Goal: Task Accomplishment & Management: Manage account settings

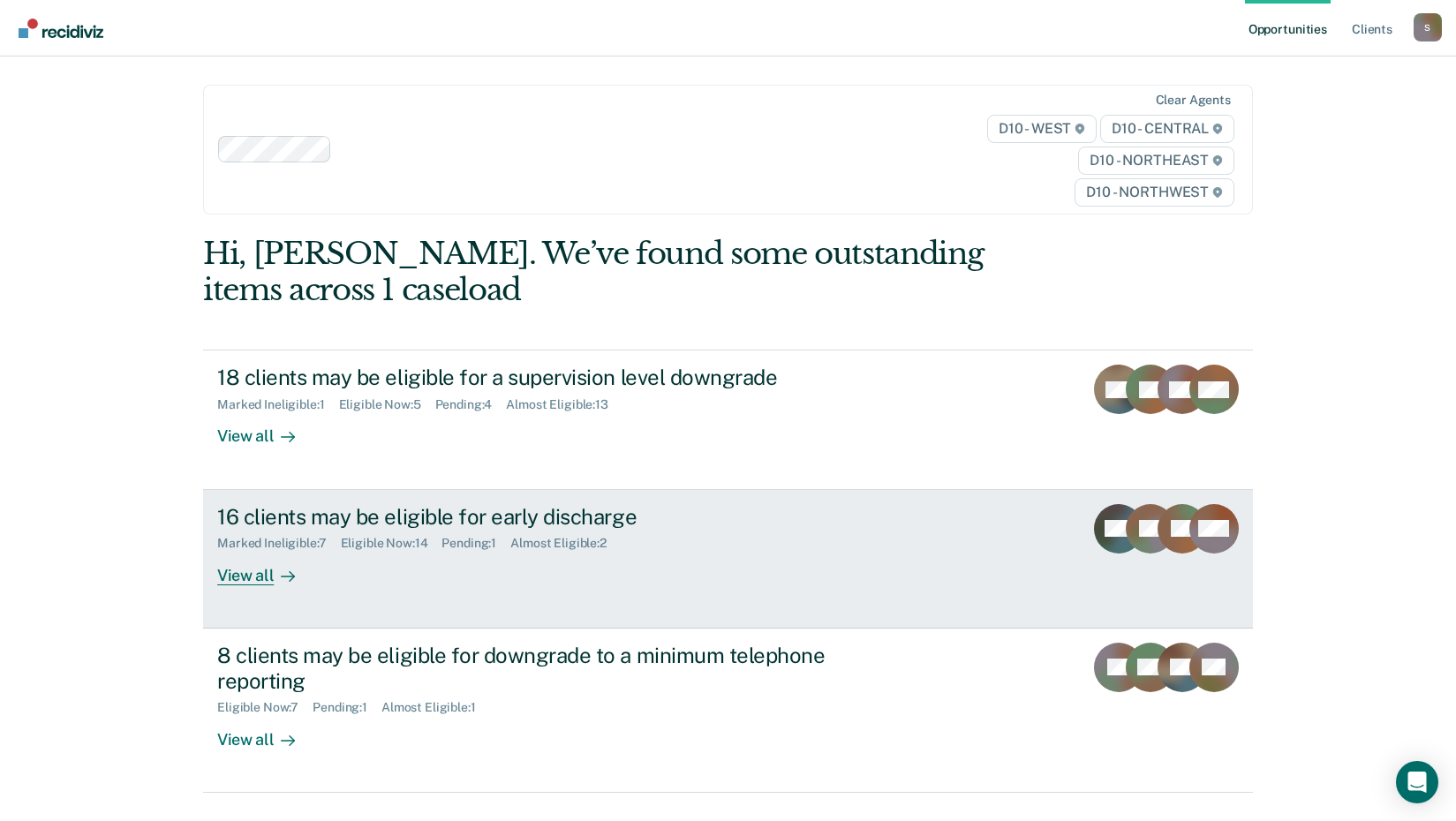
click at [233, 576] on div "View all" at bounding box center [266, 568] width 99 height 35
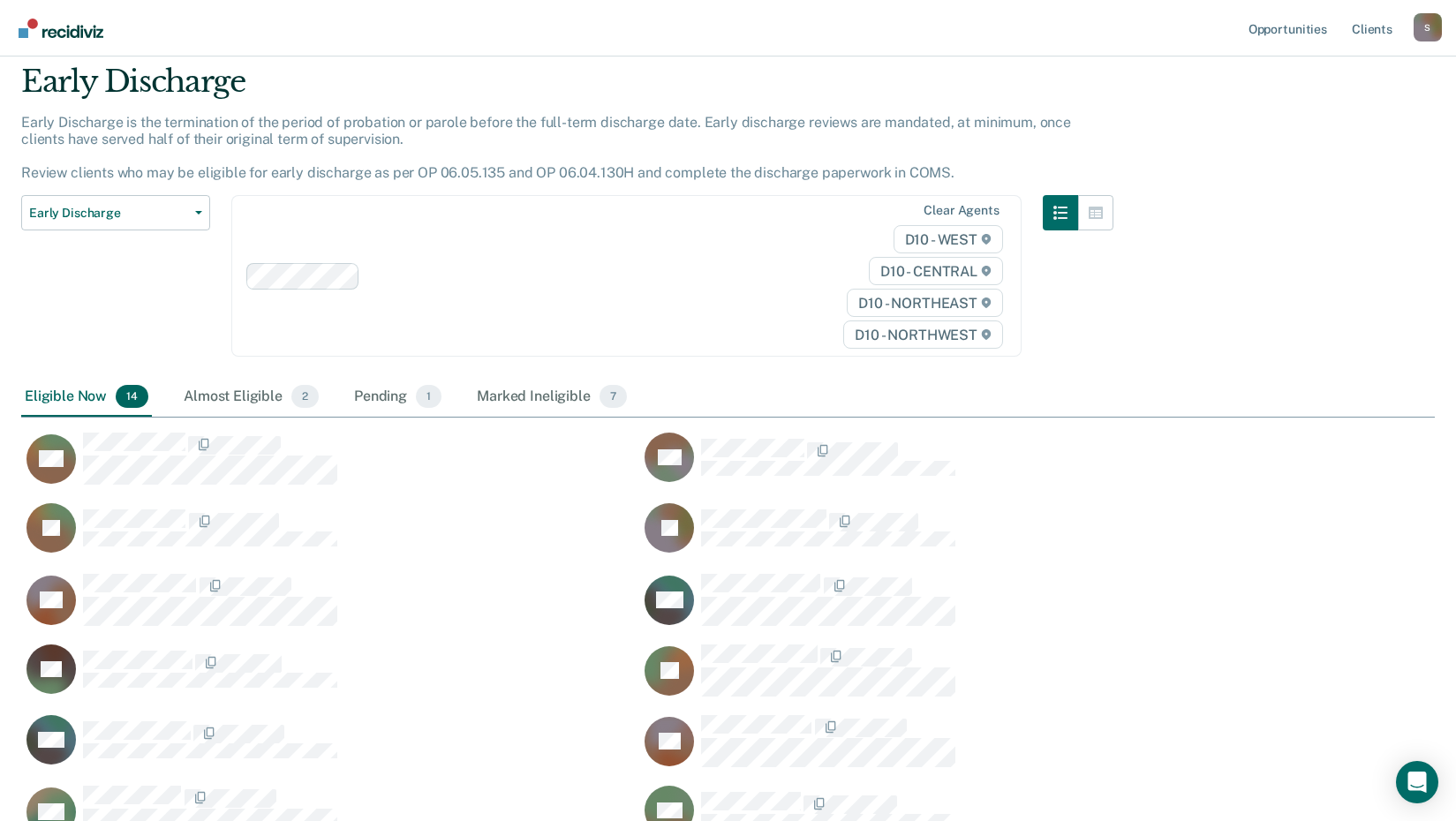
scroll to position [89, 0]
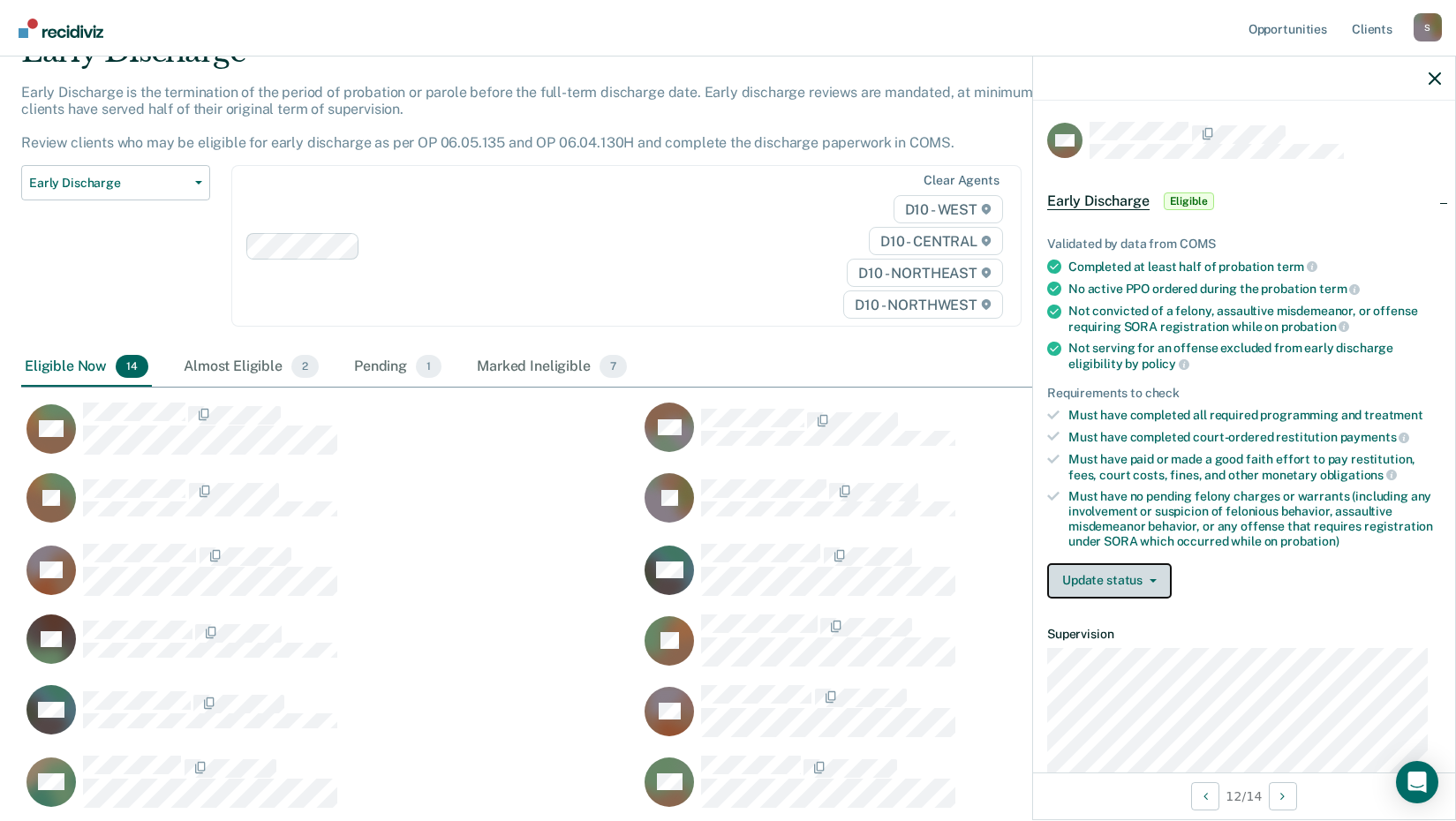
click at [1150, 580] on icon "button" at bounding box center [1152, 582] width 7 height 4
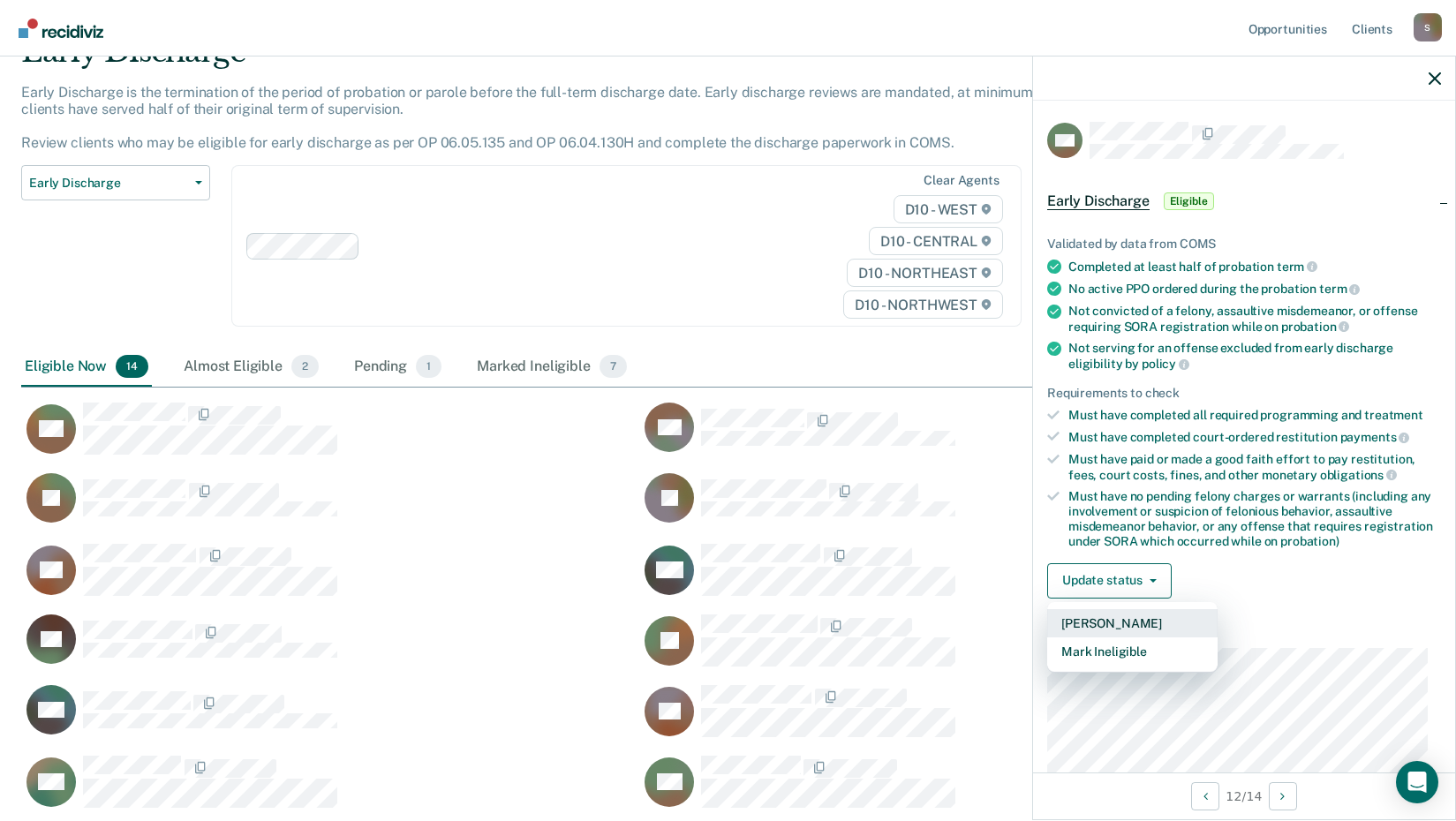
click at [1137, 616] on button "[PERSON_NAME]" at bounding box center [1131, 624] width 170 height 28
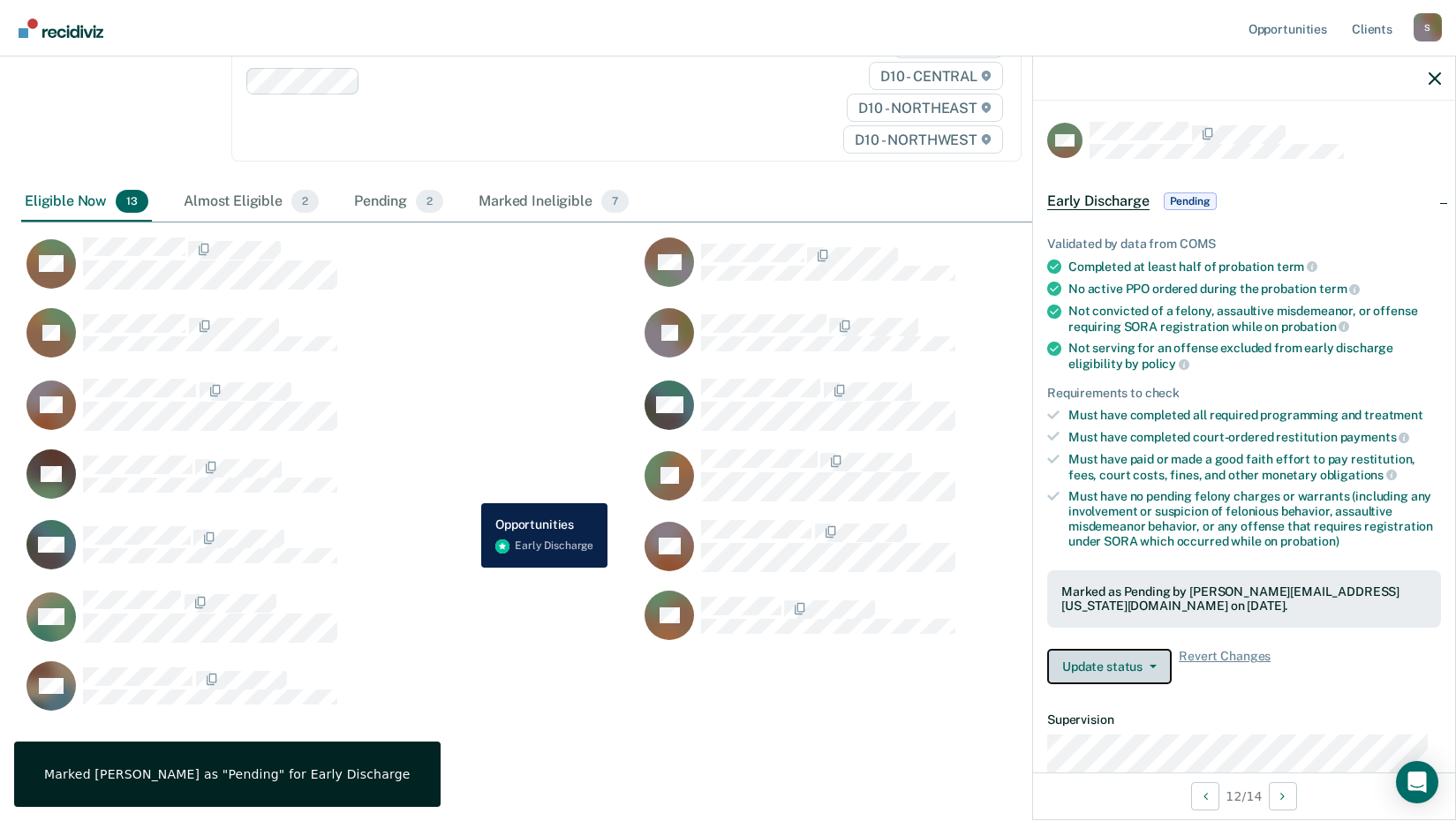
scroll to position [265, 0]
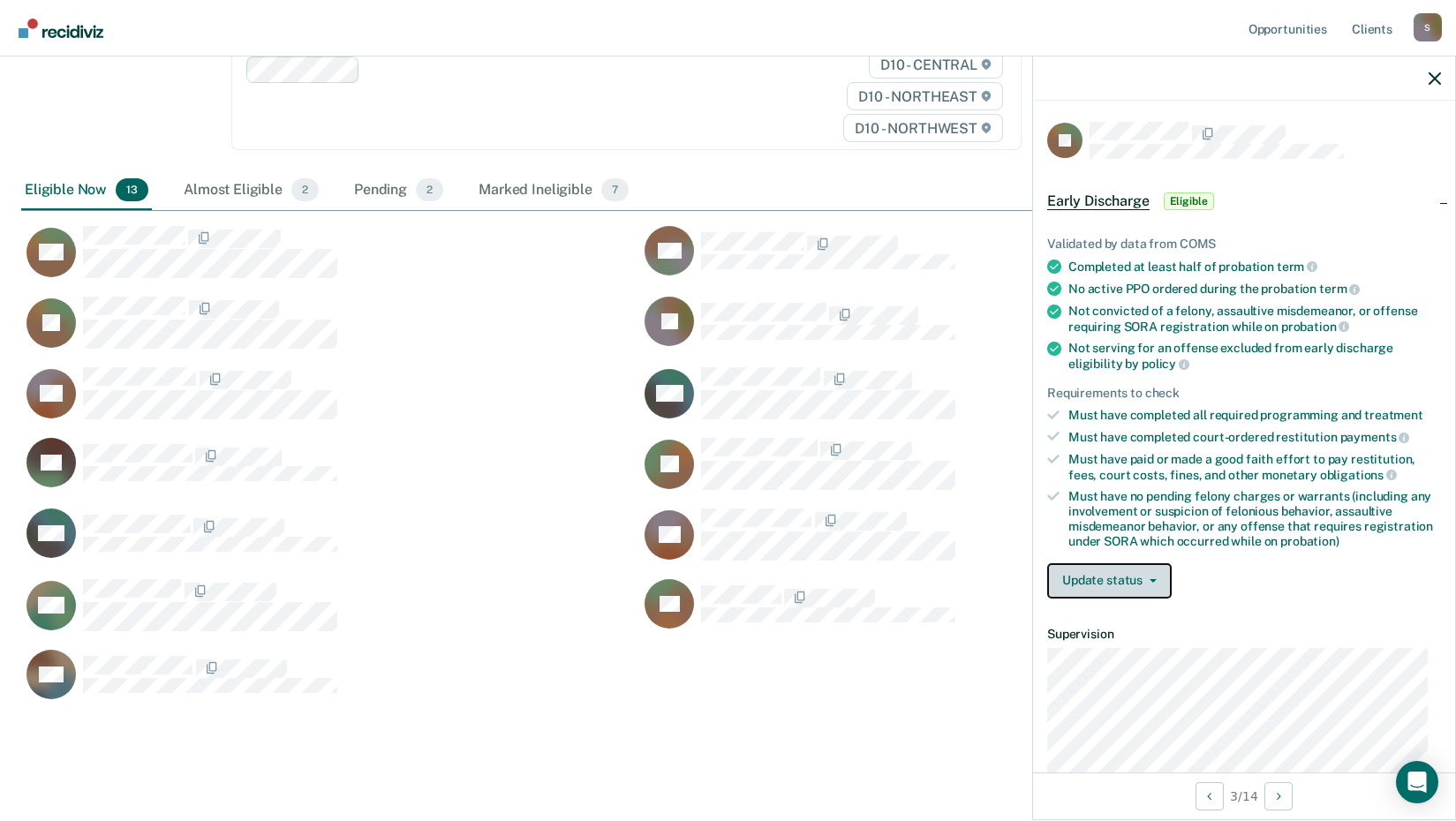
click at [1101, 572] on button "Update status" at bounding box center [1108, 581] width 124 height 35
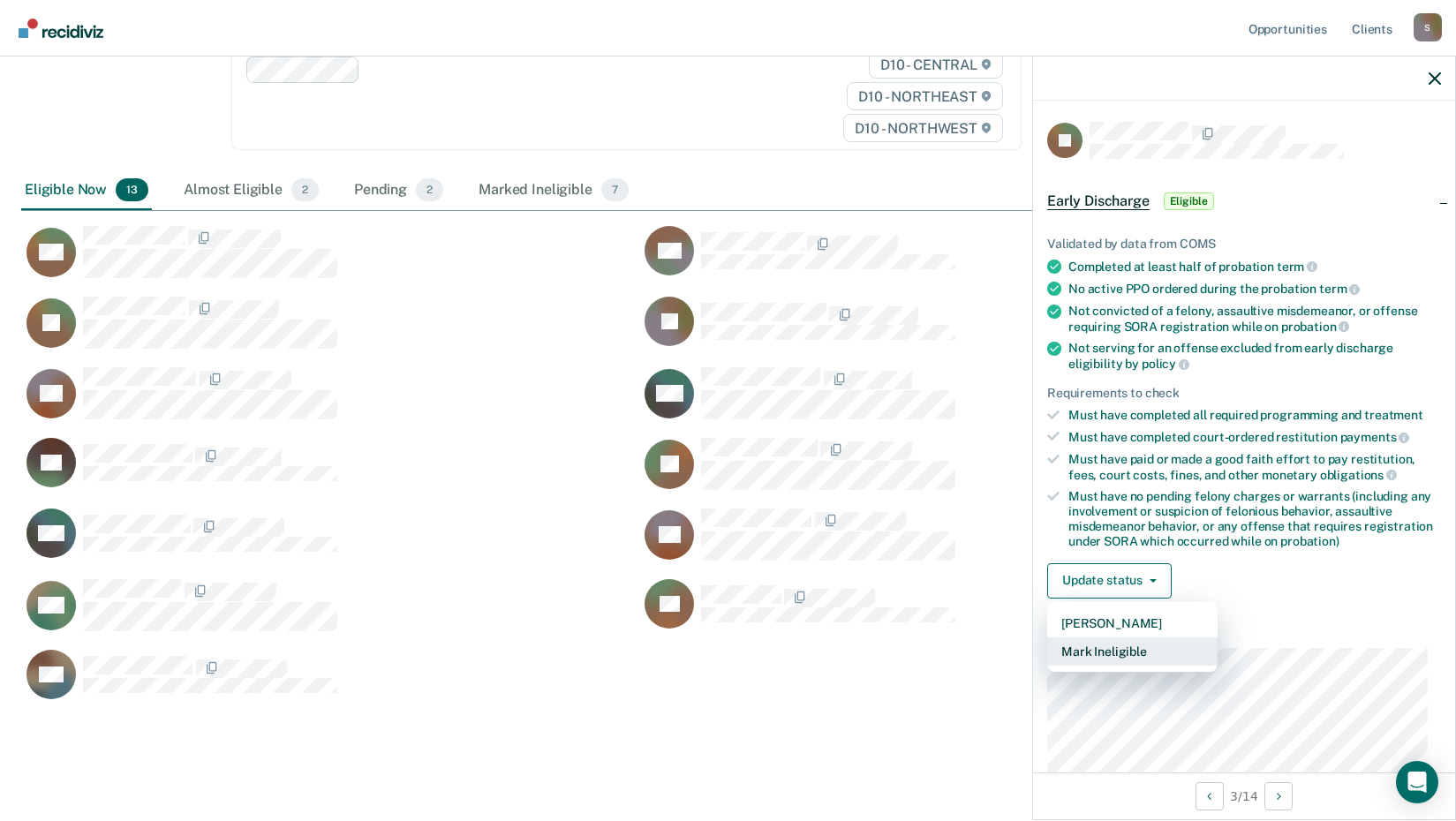
click at [1101, 650] on button "Mark Ineligible" at bounding box center [1131, 652] width 170 height 28
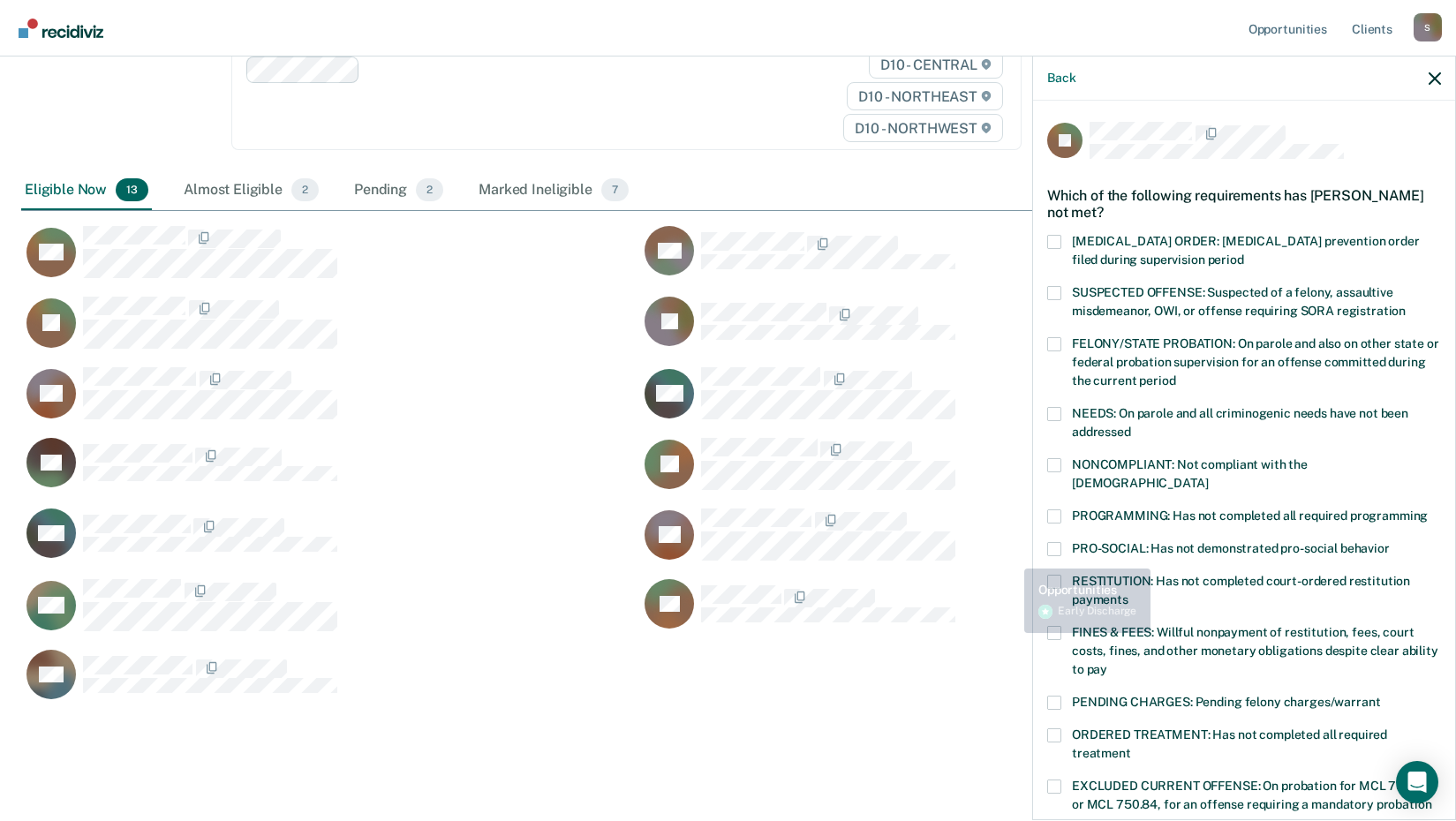
click at [1041, 558] on div "JC Which of the following requirements has [PERSON_NAME] not met? [MEDICAL_DATA…" at bounding box center [1244, 458] width 422 height 716
click at [1057, 575] on span at bounding box center [1054, 582] width 14 height 14
click at [1128, 594] on input "RESTITUTION: Has not completed court-ordered restitution payments" at bounding box center [1128, 594] width 0 height 0
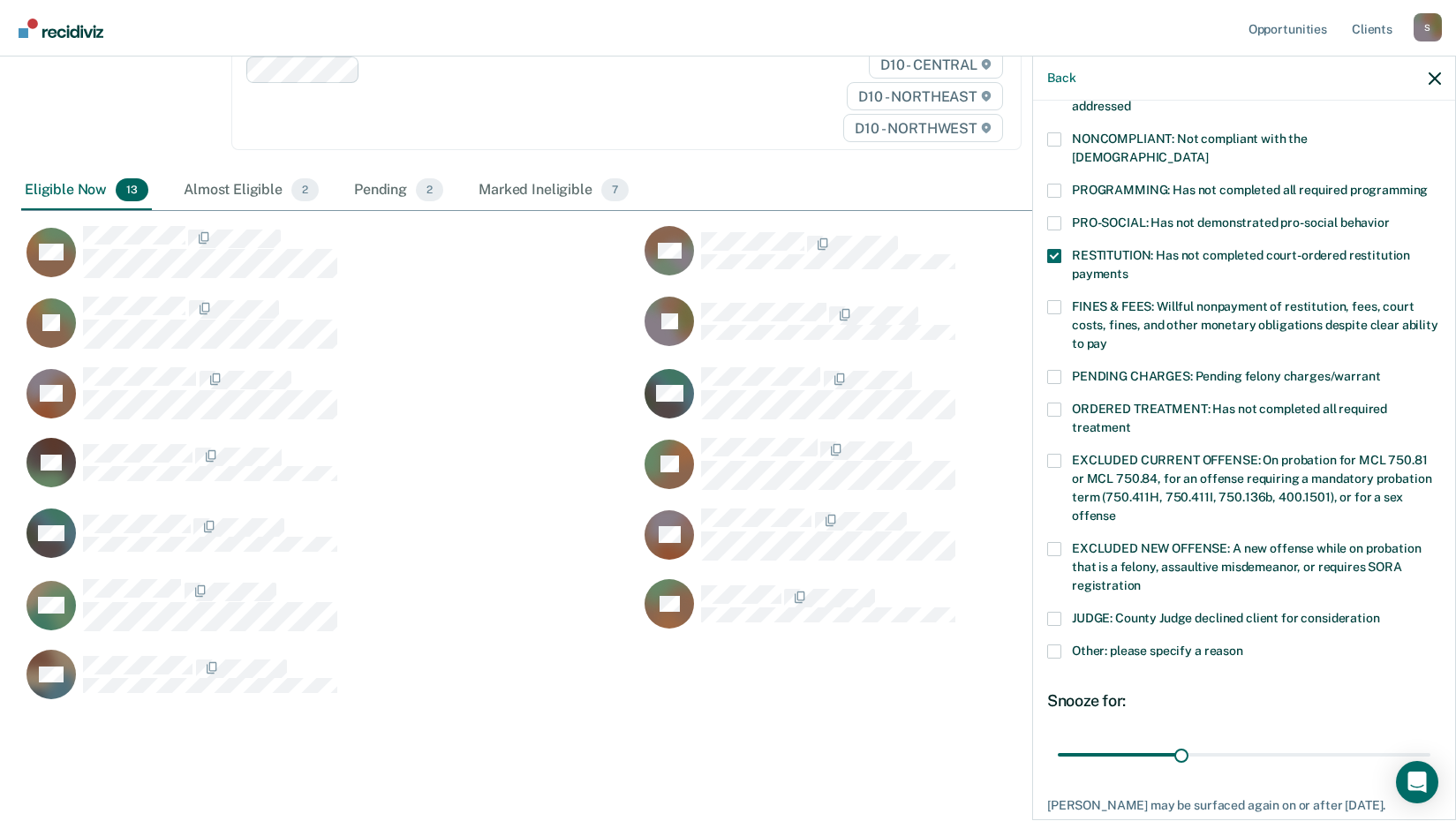
scroll to position [407, 0]
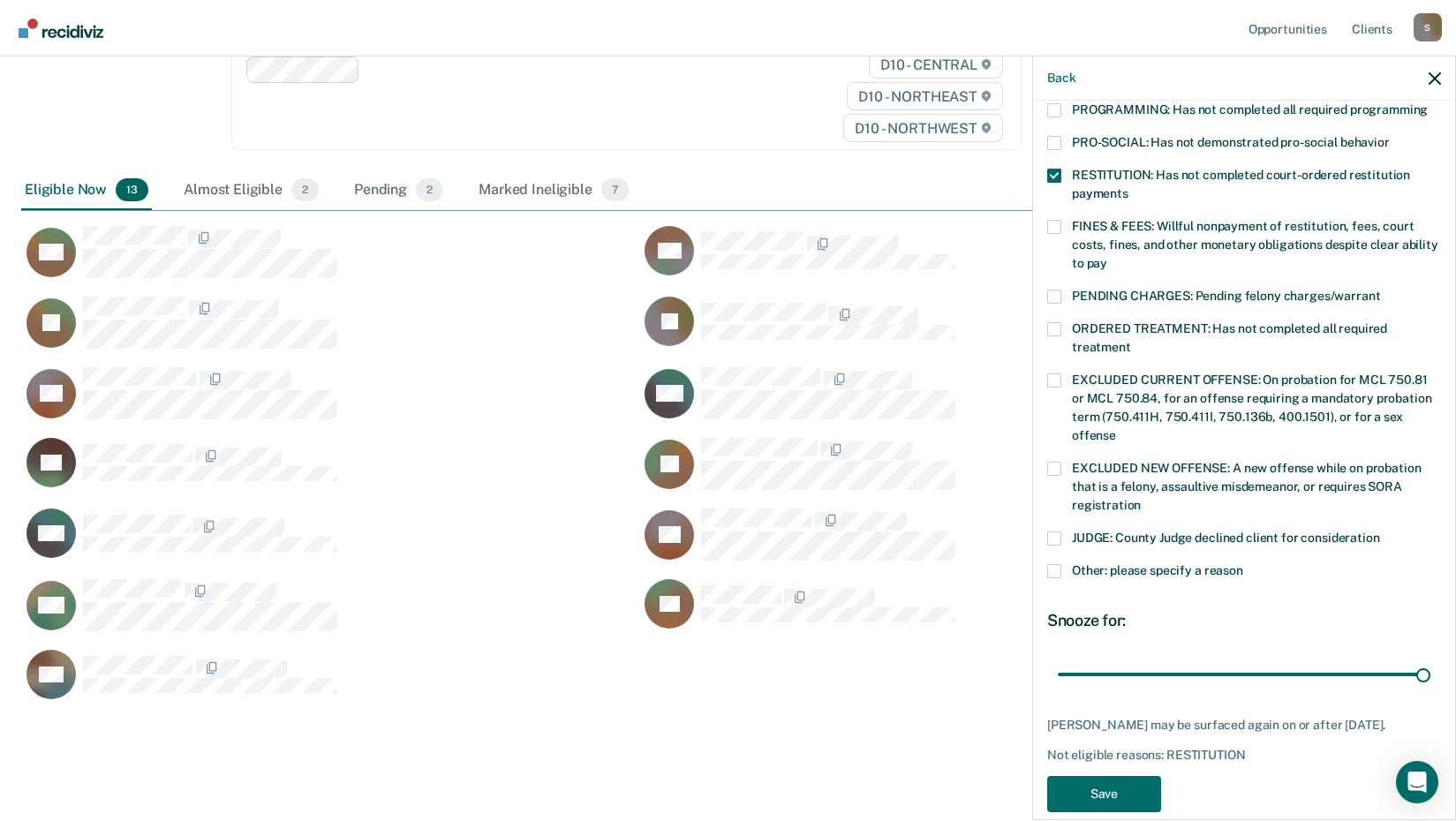
drag, startPoint x: 1183, startPoint y: 657, endPoint x: 1427, endPoint y: 678, distance: 244.9
type input "90"
click at [1425, 671] on input "range" at bounding box center [1244, 674] width 372 height 31
click at [1100, 785] on button "Save" at bounding box center [1103, 794] width 114 height 36
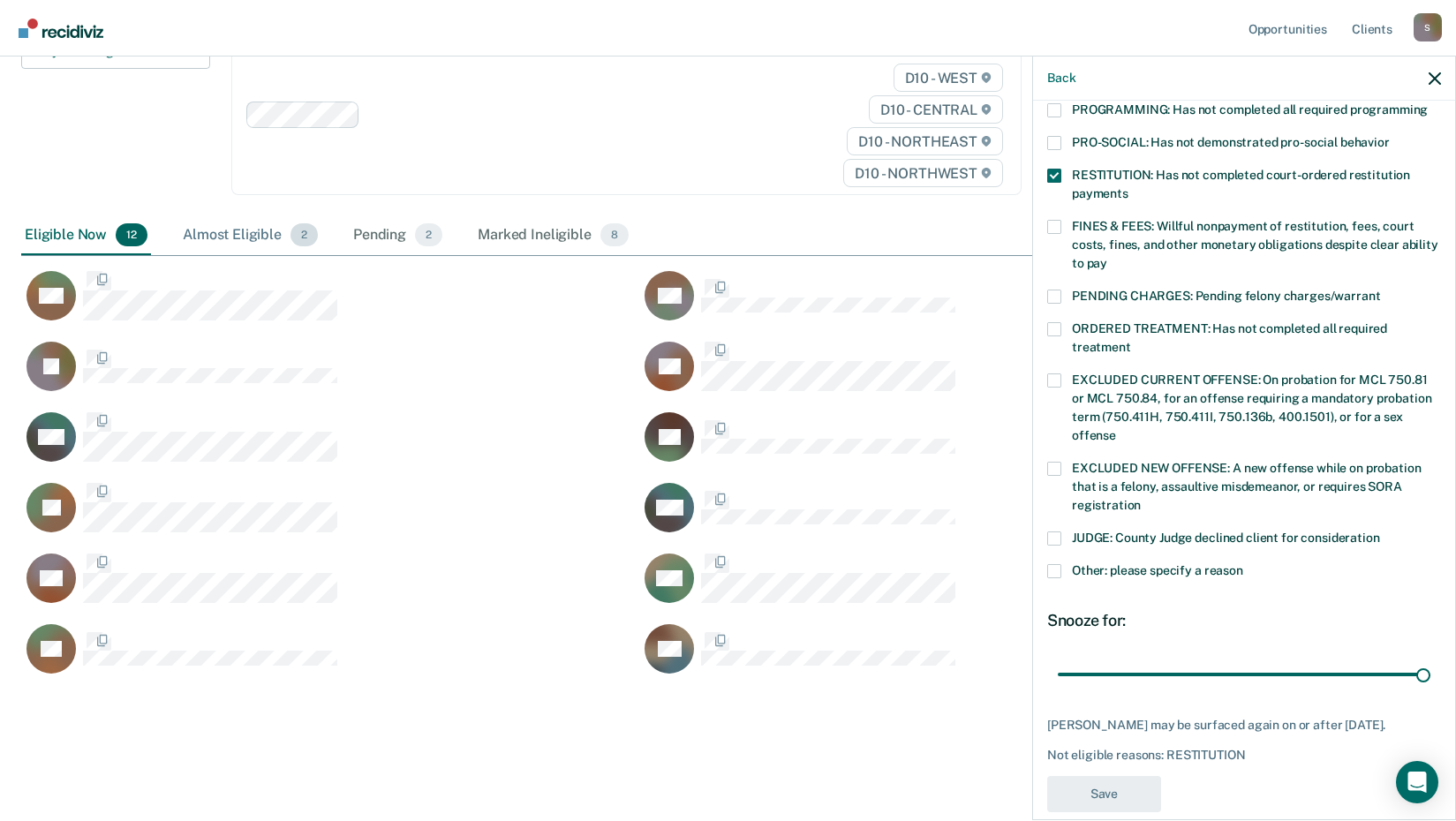
scroll to position [362, 0]
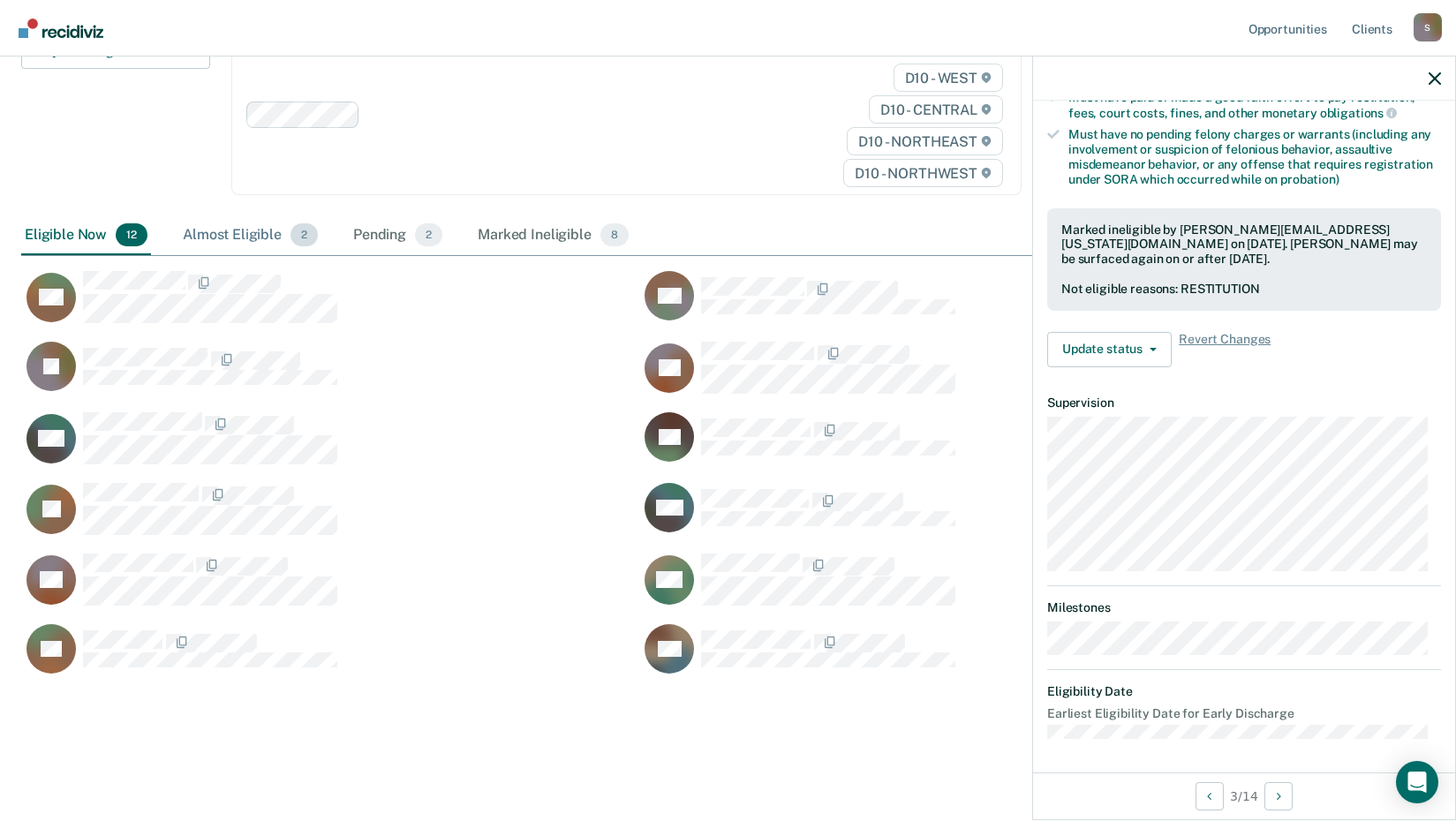
click at [206, 237] on div "Almost Eligible 2" at bounding box center [250, 235] width 142 height 39
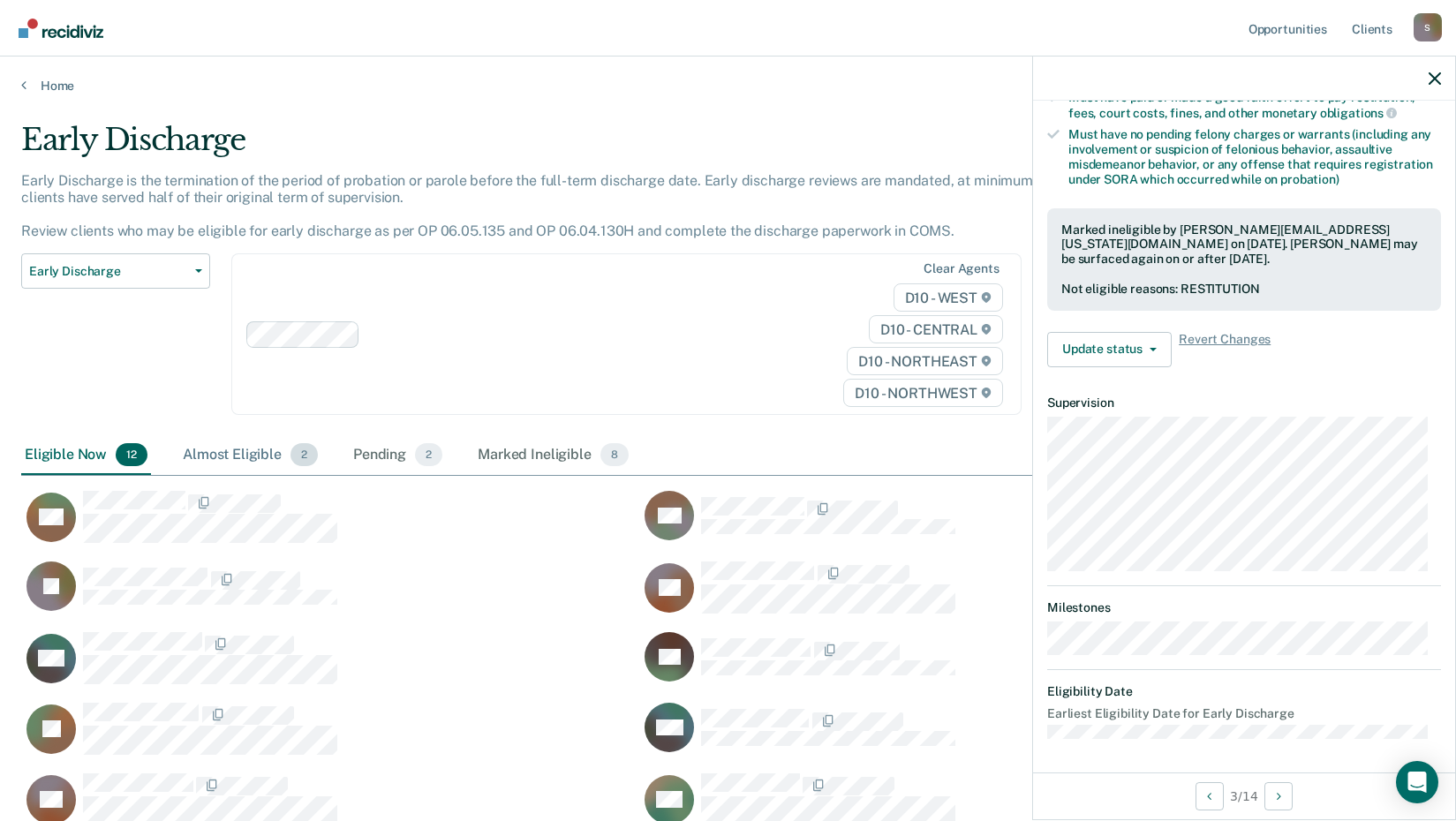
scroll to position [14, 14]
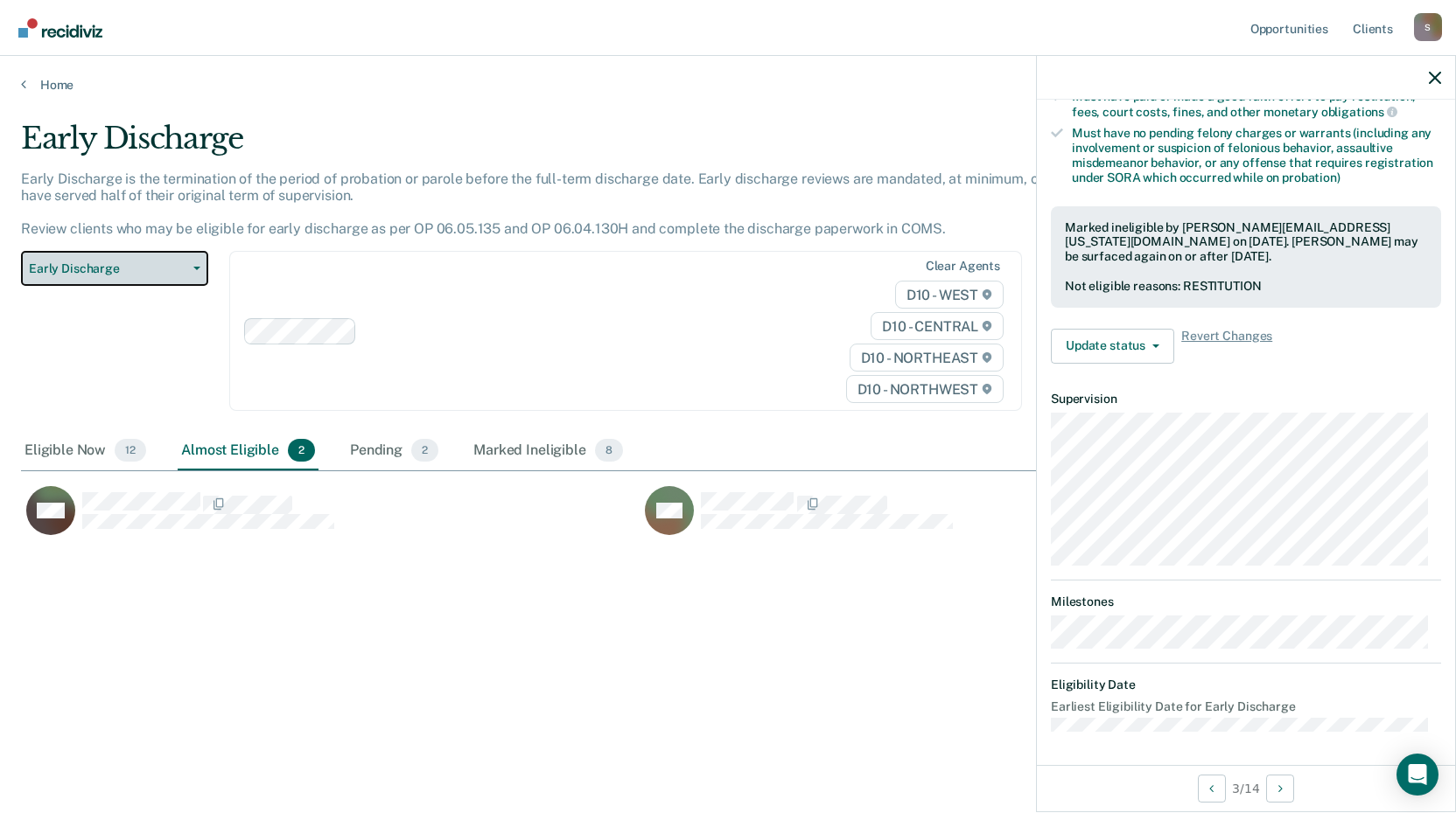
click at [91, 267] on span "Early Discharge" at bounding box center [108, 268] width 158 height 15
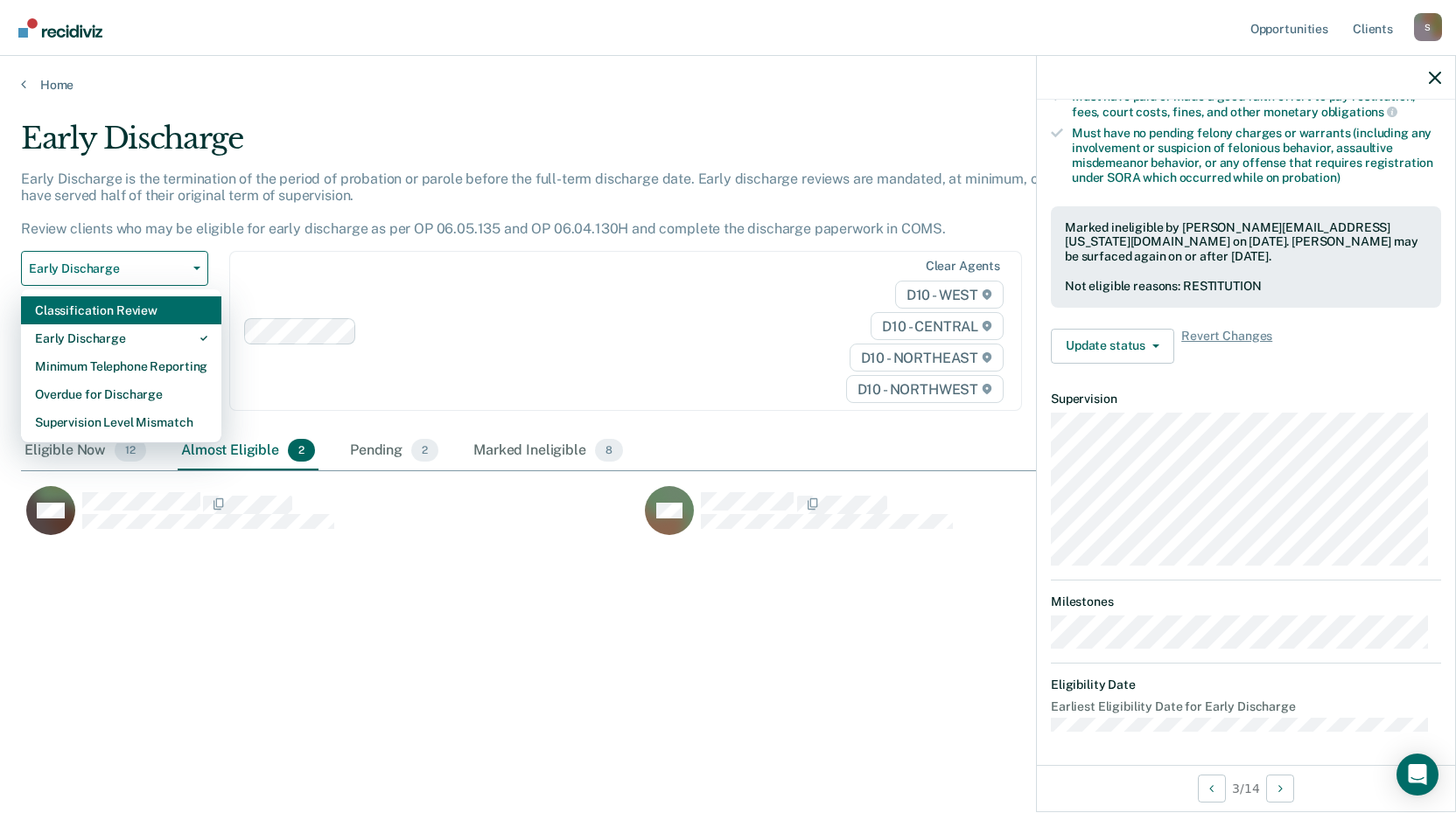
click at [120, 312] on div "Classification Review" at bounding box center [120, 311] width 173 height 28
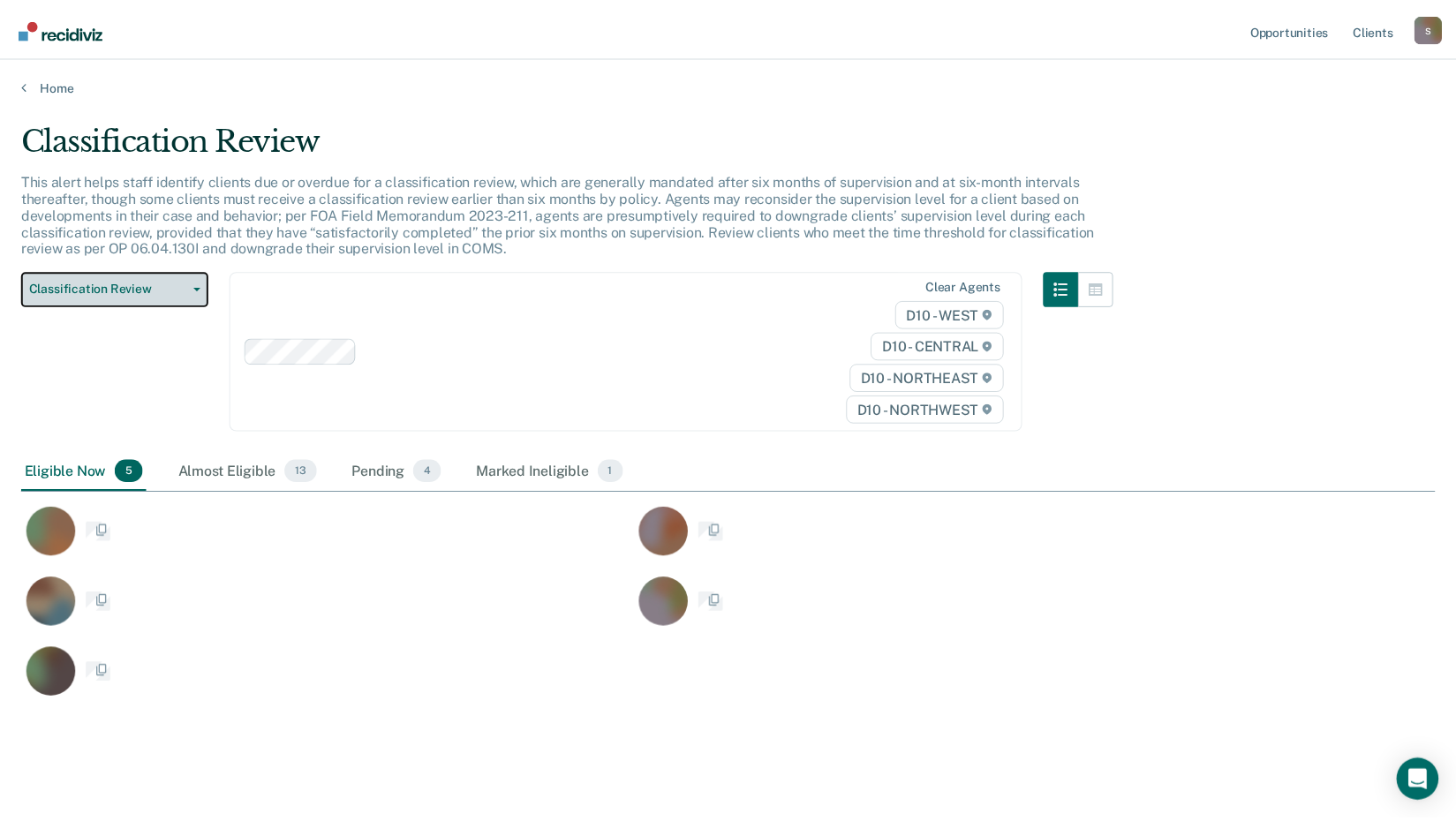
scroll to position [579, 1400]
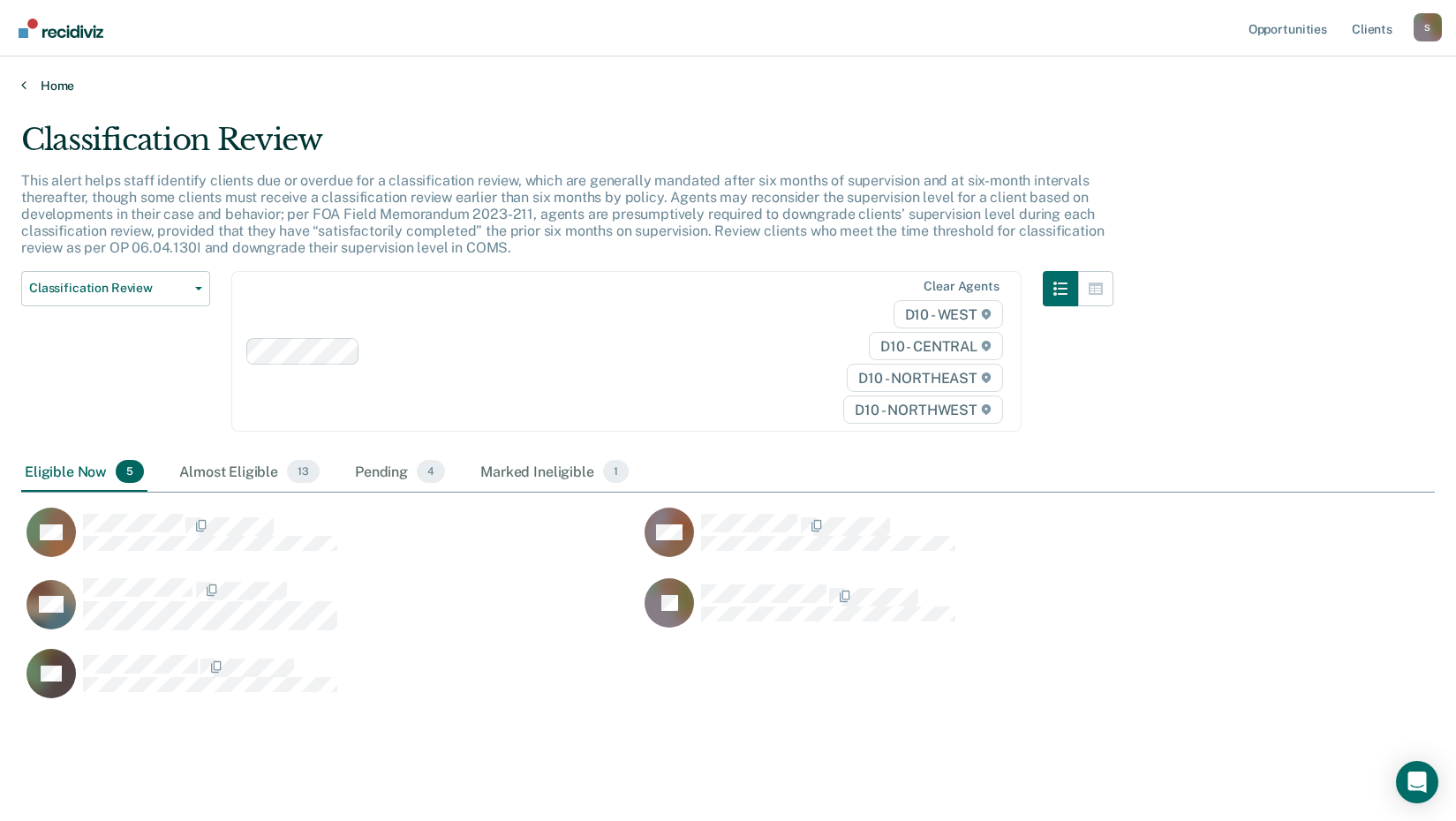
click at [51, 90] on link "Home" at bounding box center [727, 86] width 1413 height 16
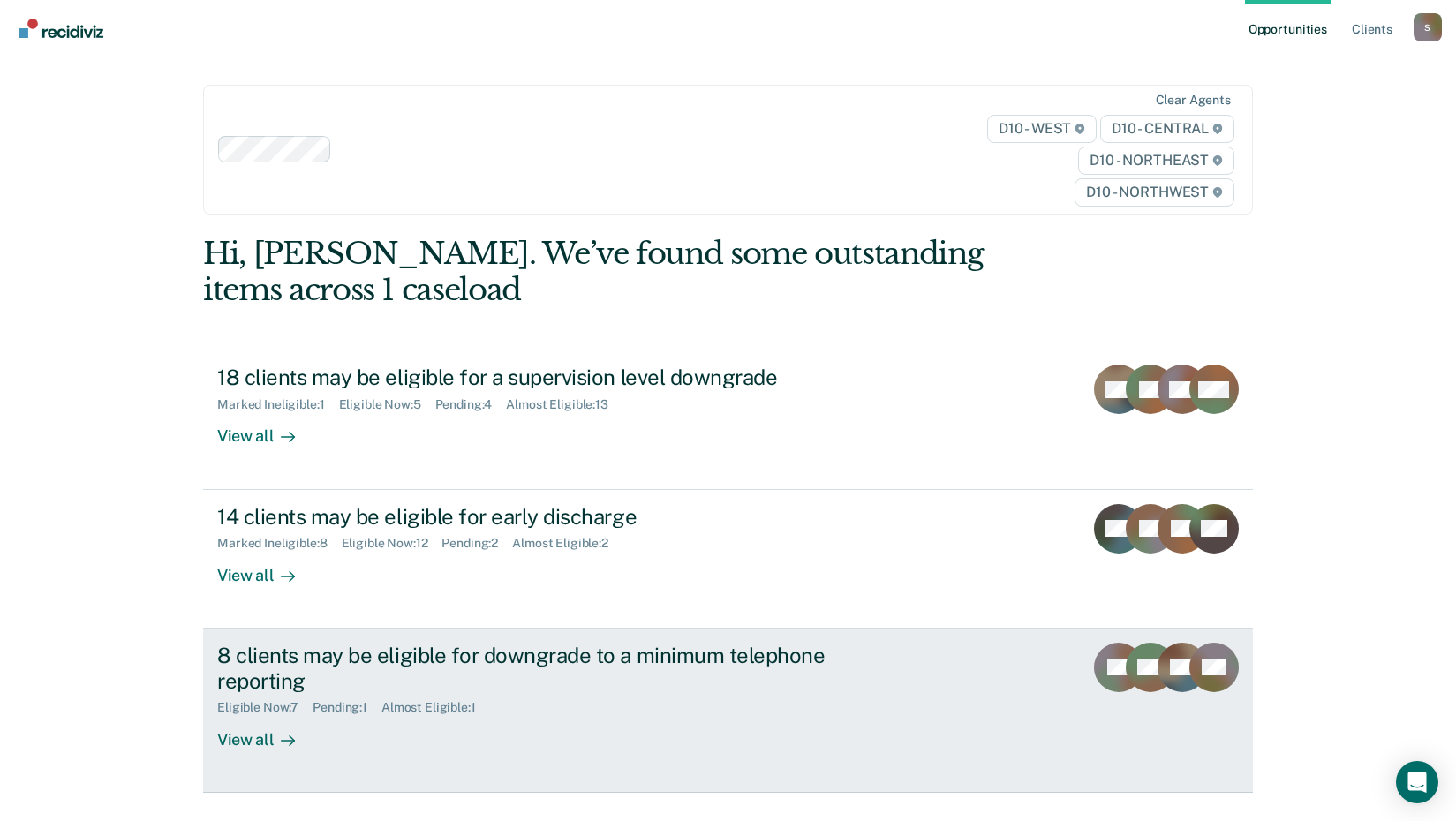
click at [231, 736] on div "View all" at bounding box center [266, 732] width 99 height 35
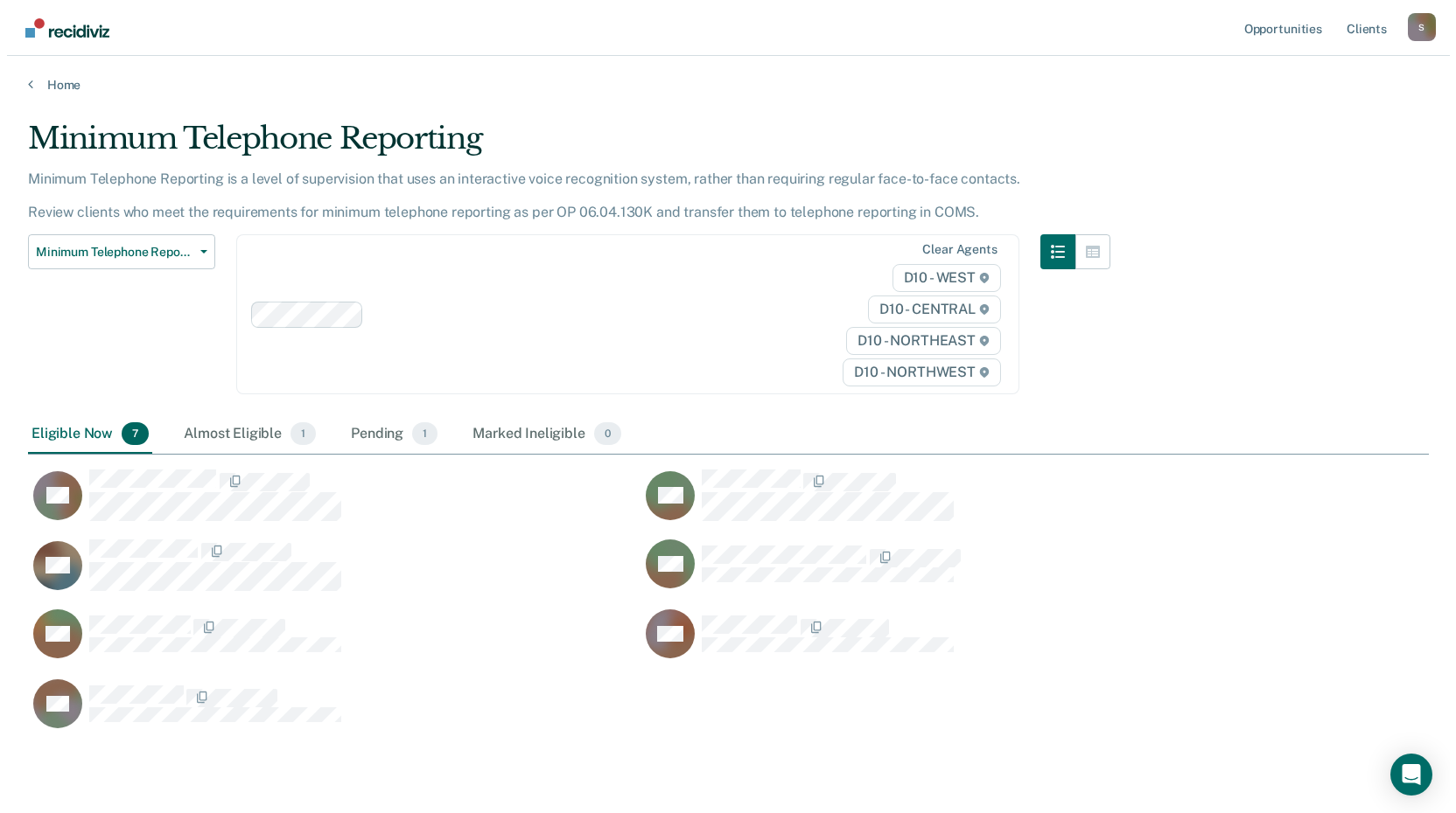
scroll to position [609, 1388]
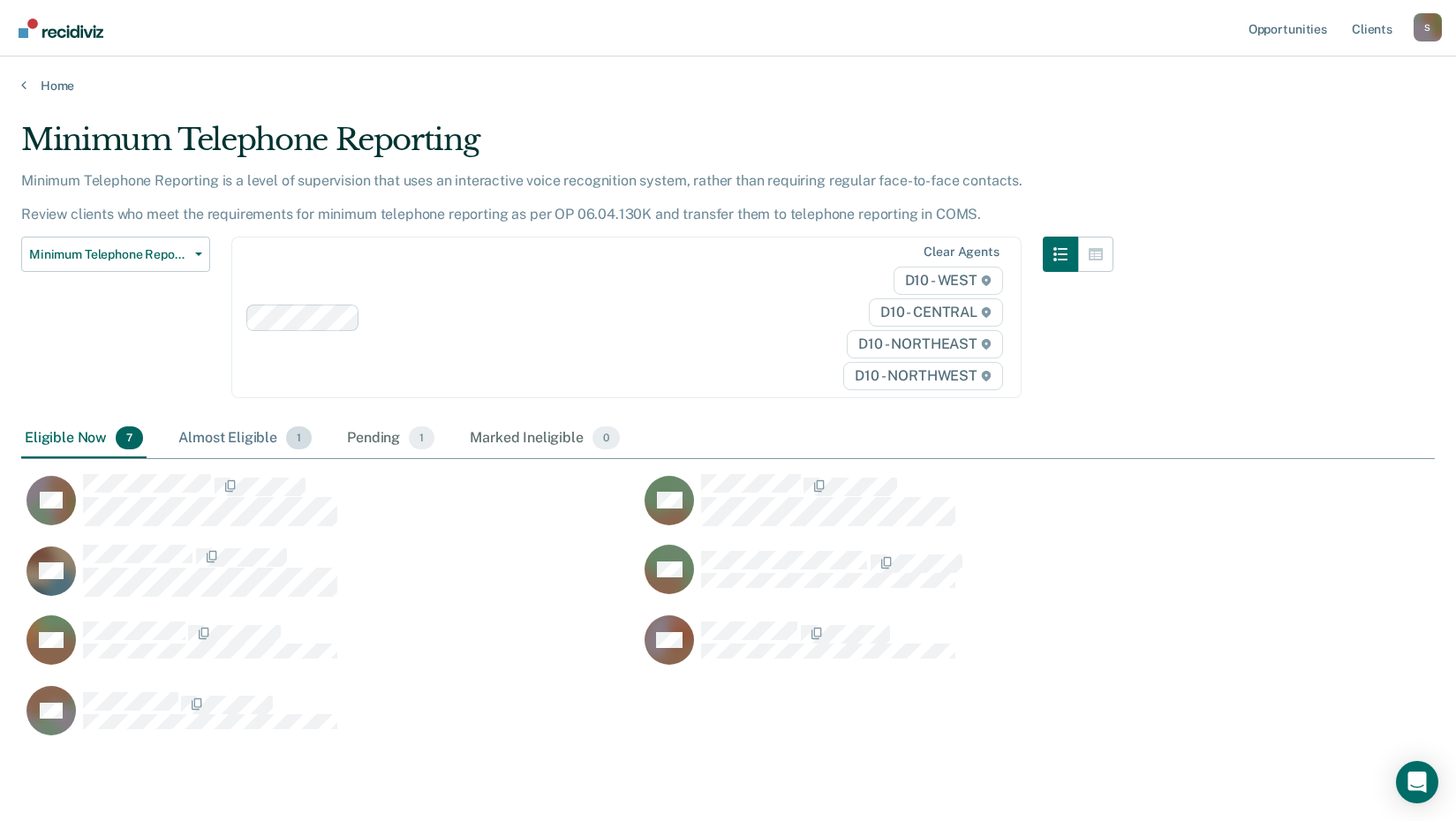
click at [224, 435] on div "Almost Eligible 1" at bounding box center [245, 438] width 140 height 39
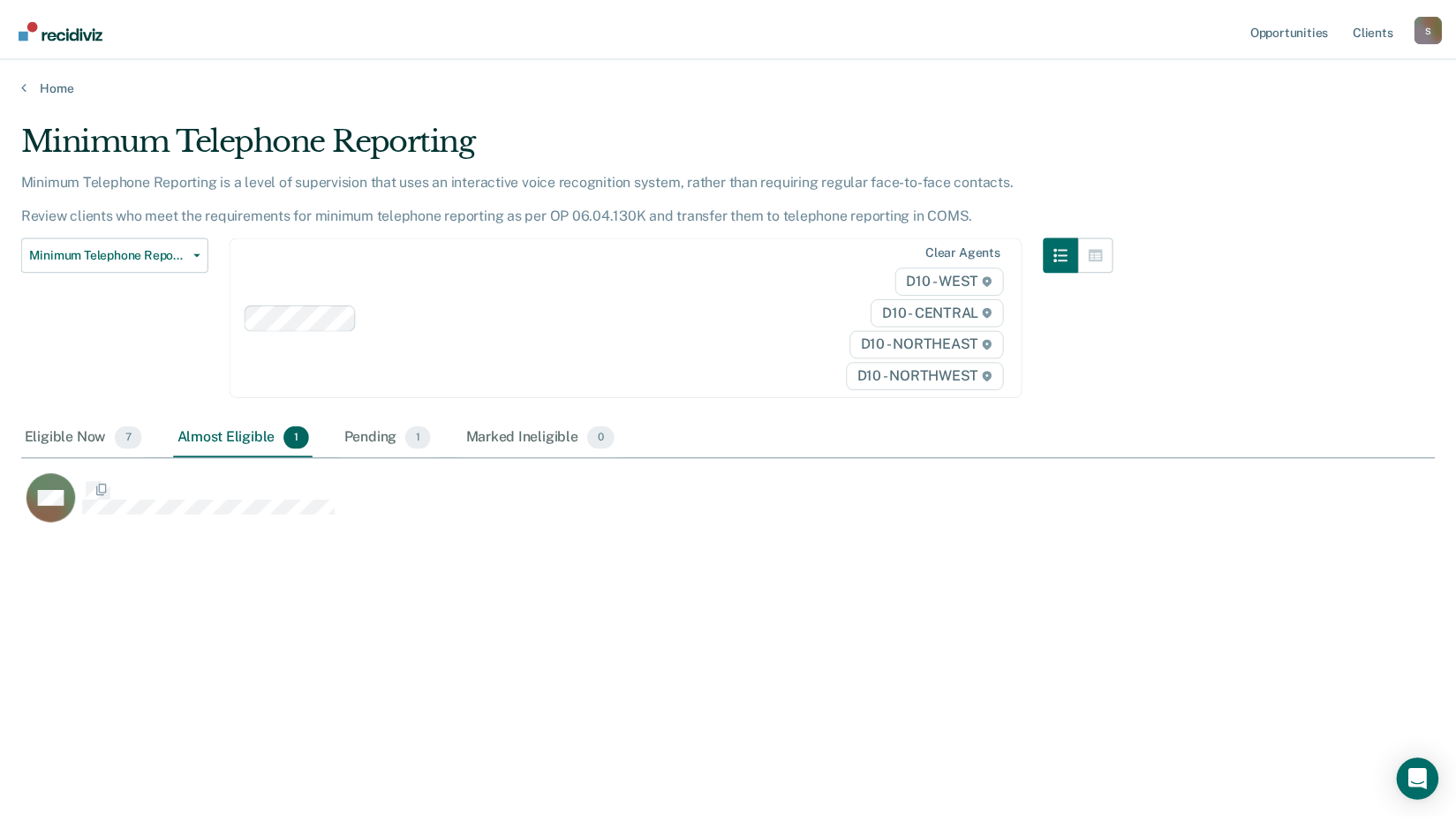
scroll to position [14, 14]
click at [64, 84] on link "Home" at bounding box center [734, 86] width 1427 height 16
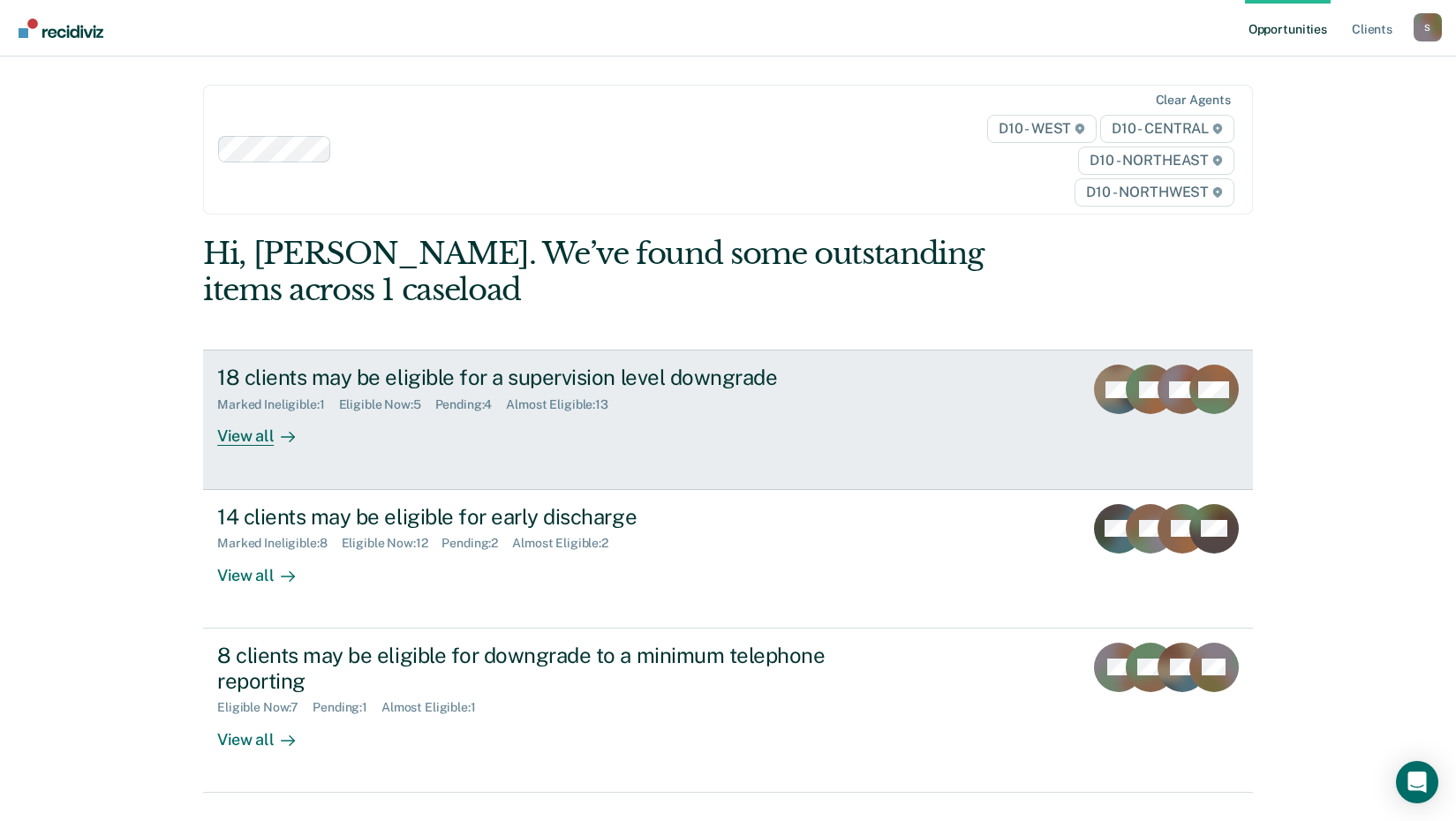
click at [220, 441] on div "View all" at bounding box center [266, 429] width 99 height 35
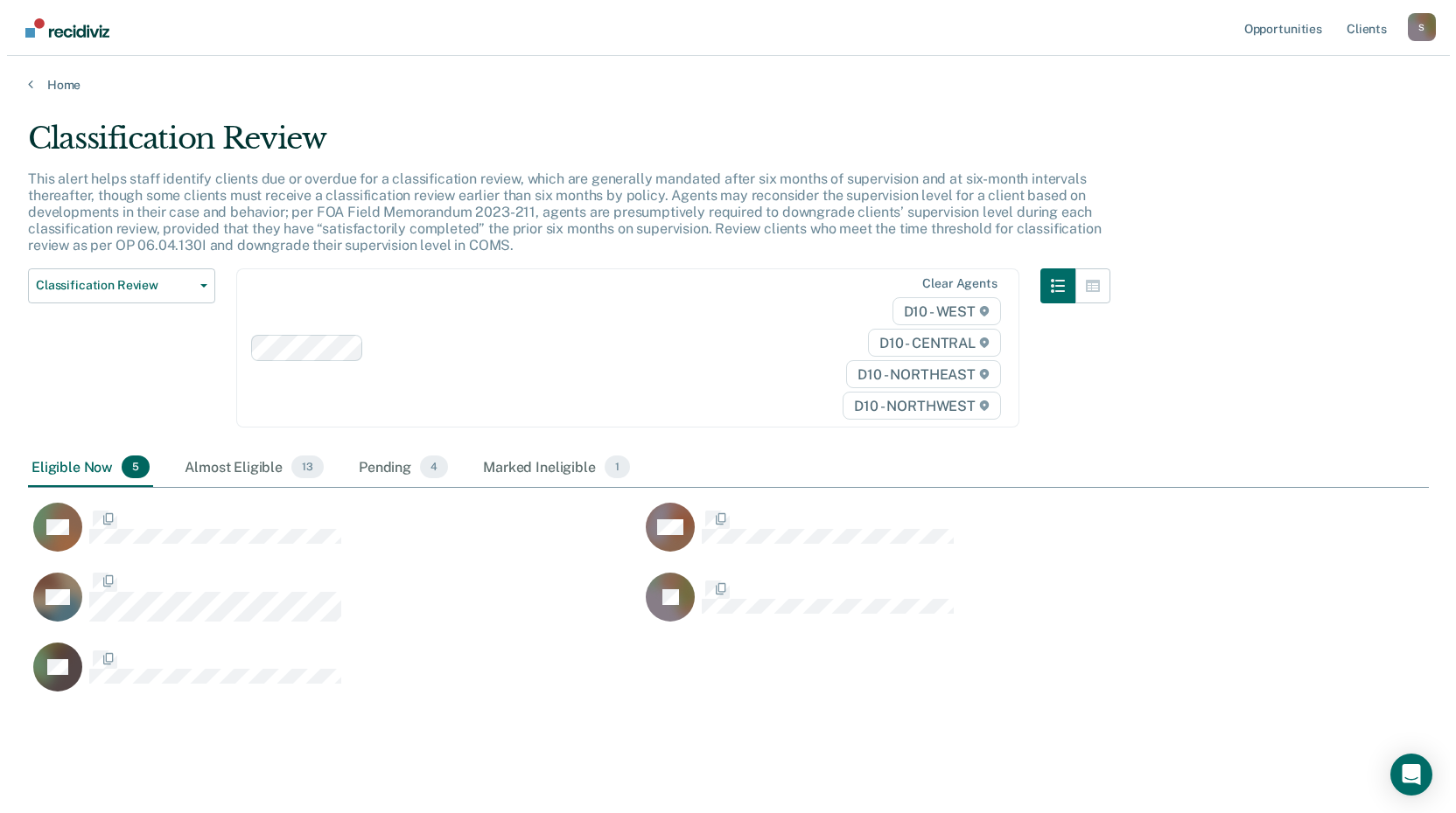
scroll to position [573, 1388]
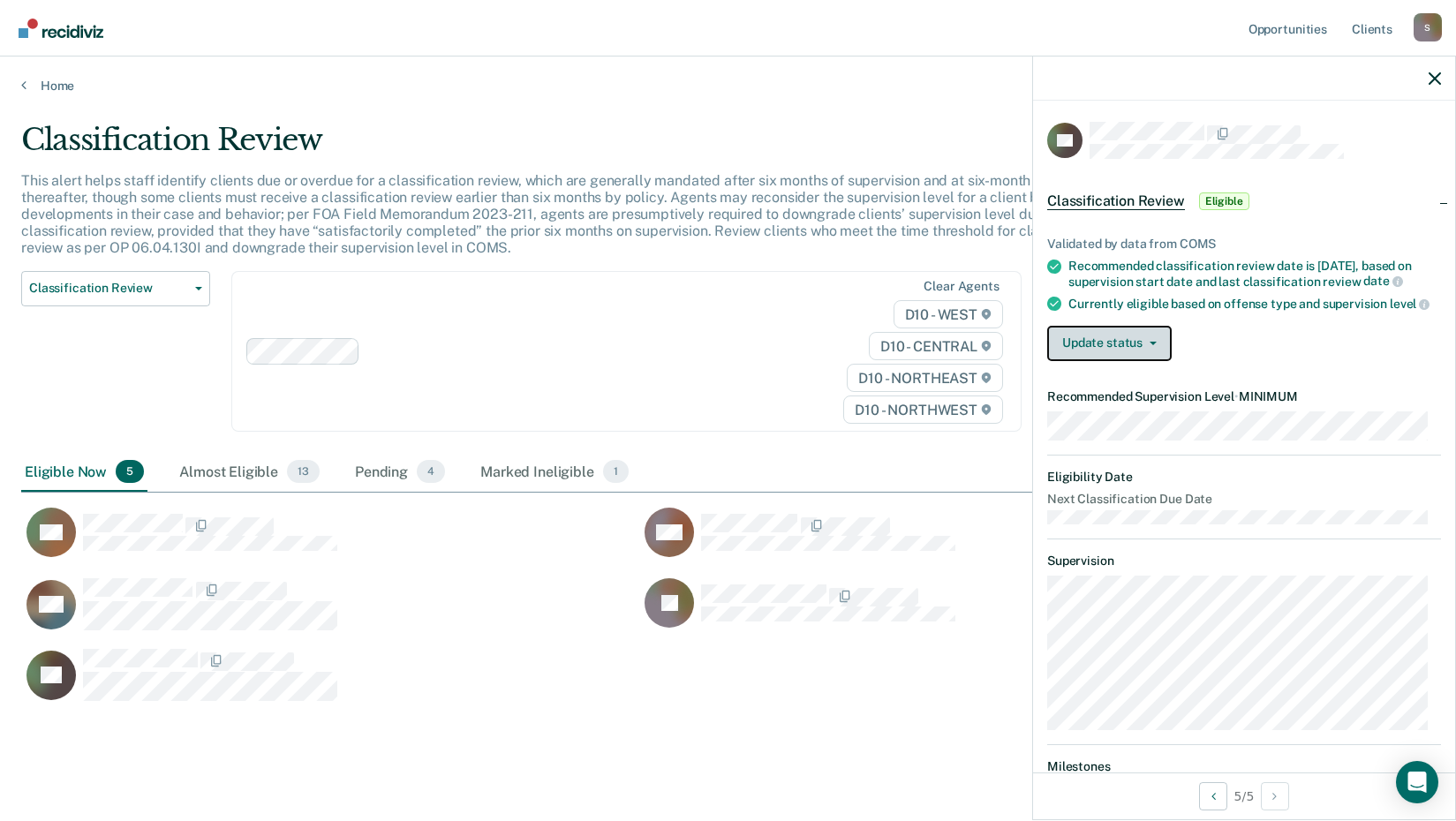
click at [1152, 362] on button "Update status" at bounding box center [1108, 343] width 124 height 35
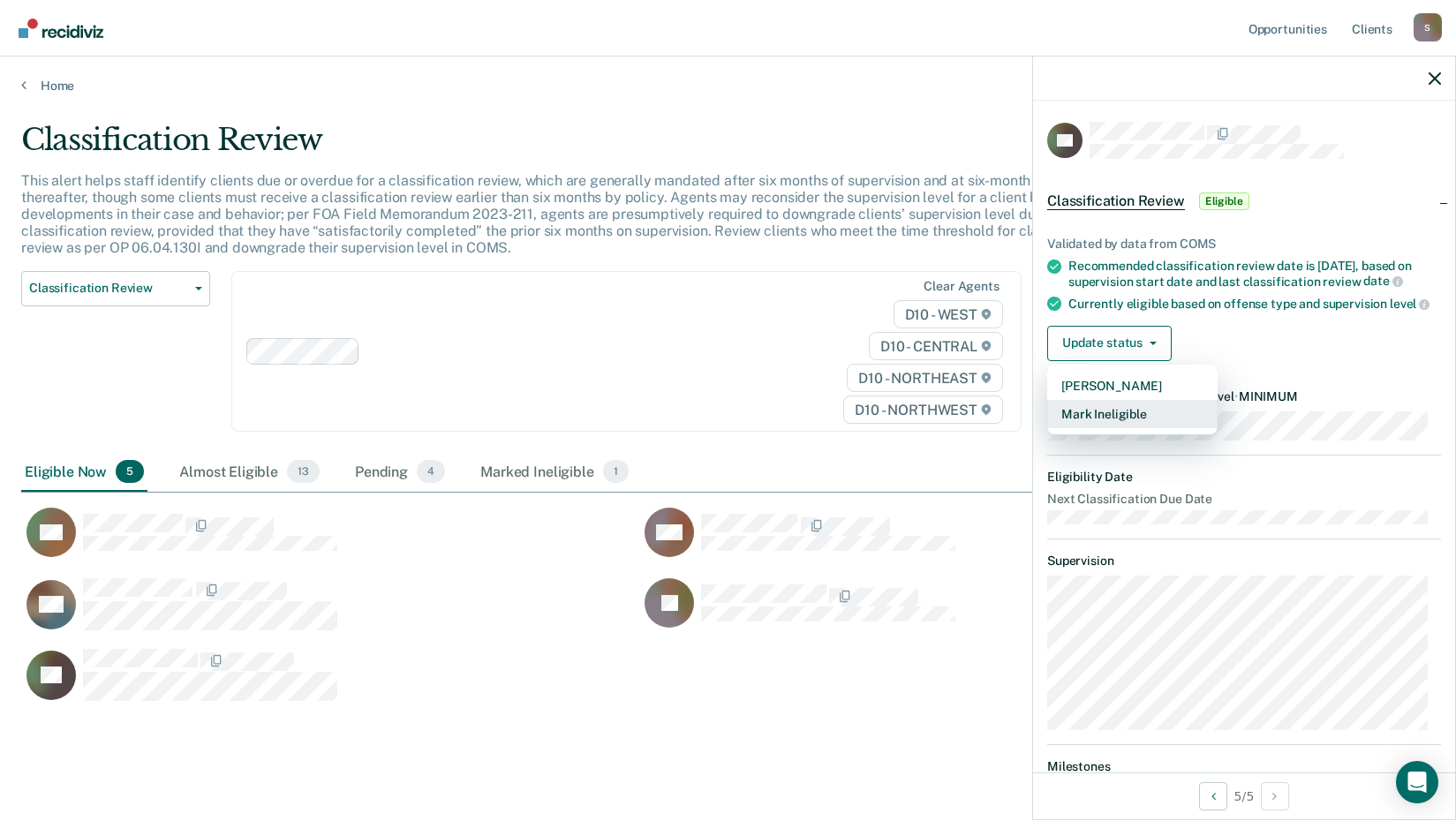
click at [1152, 428] on button "Mark Ineligible" at bounding box center [1131, 414] width 170 height 28
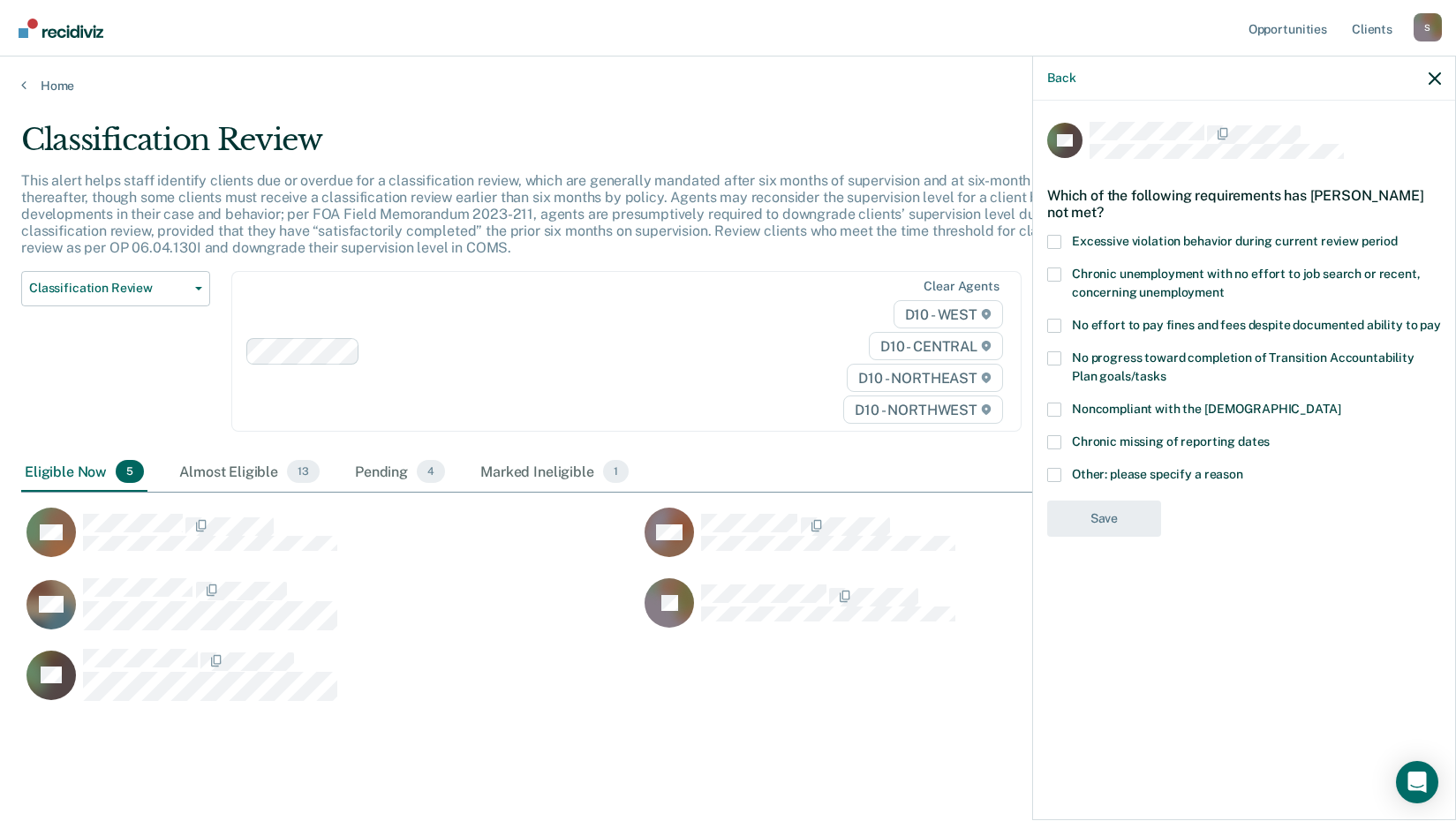
click at [1053, 405] on span at bounding box center [1054, 410] width 14 height 14
click at [1340, 403] on input "Noncompliant with the [DEMOGRAPHIC_DATA]" at bounding box center [1340, 403] width 0 height 0
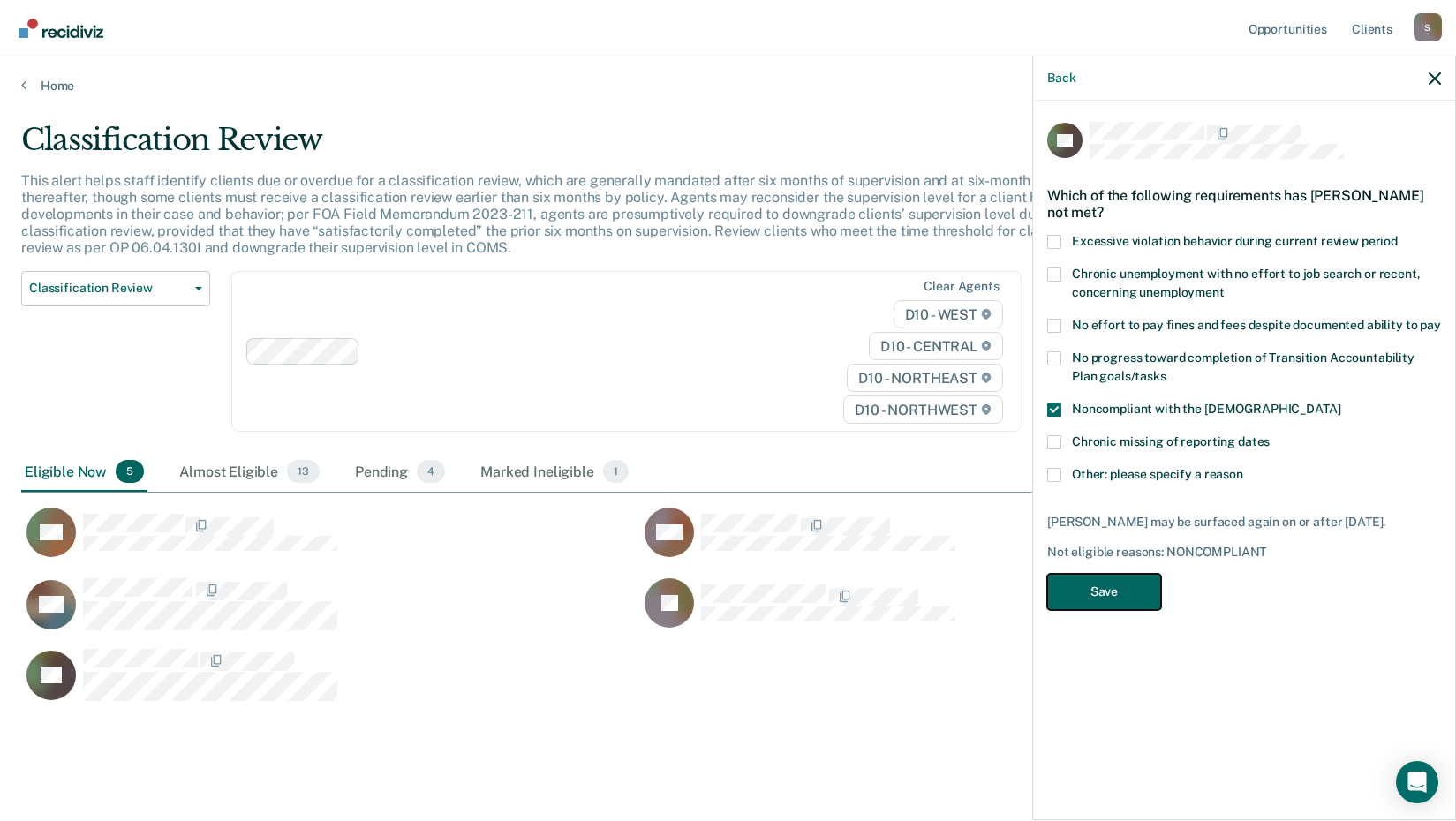
click at [1094, 591] on button "Save" at bounding box center [1103, 592] width 114 height 36
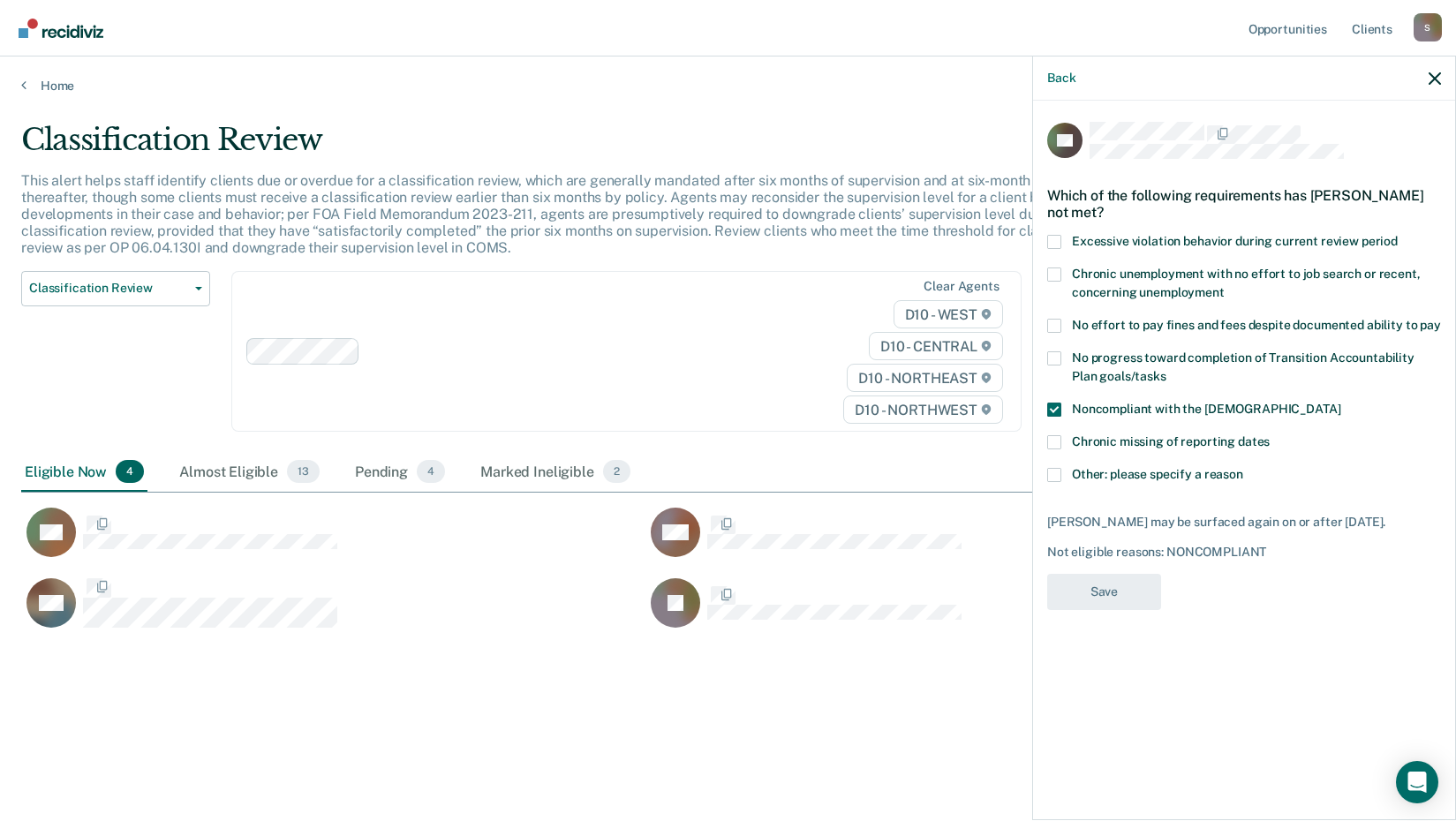
scroll to position [14, 14]
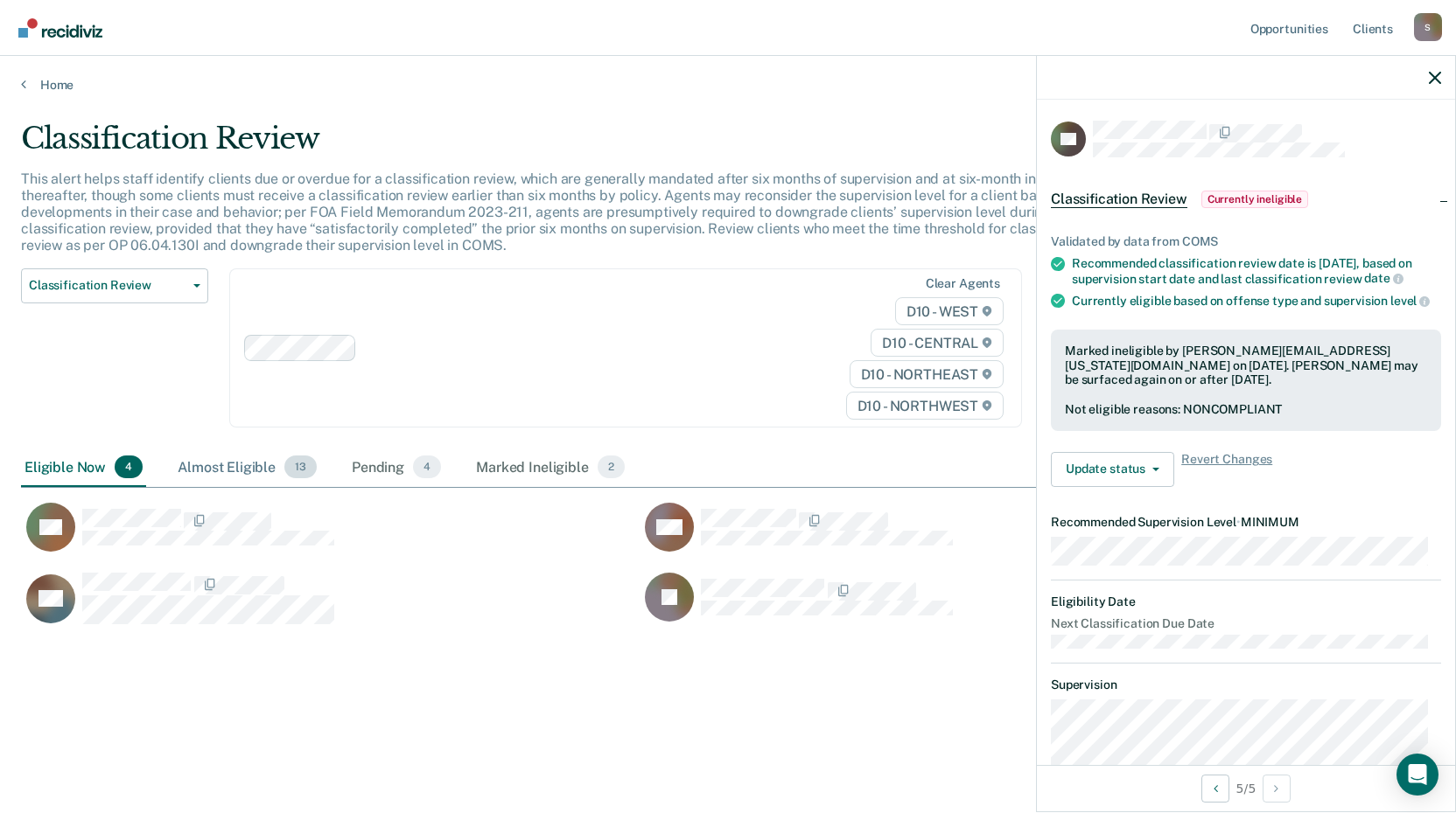
click at [238, 471] on div "Almost Eligible 13" at bounding box center [247, 468] width 146 height 38
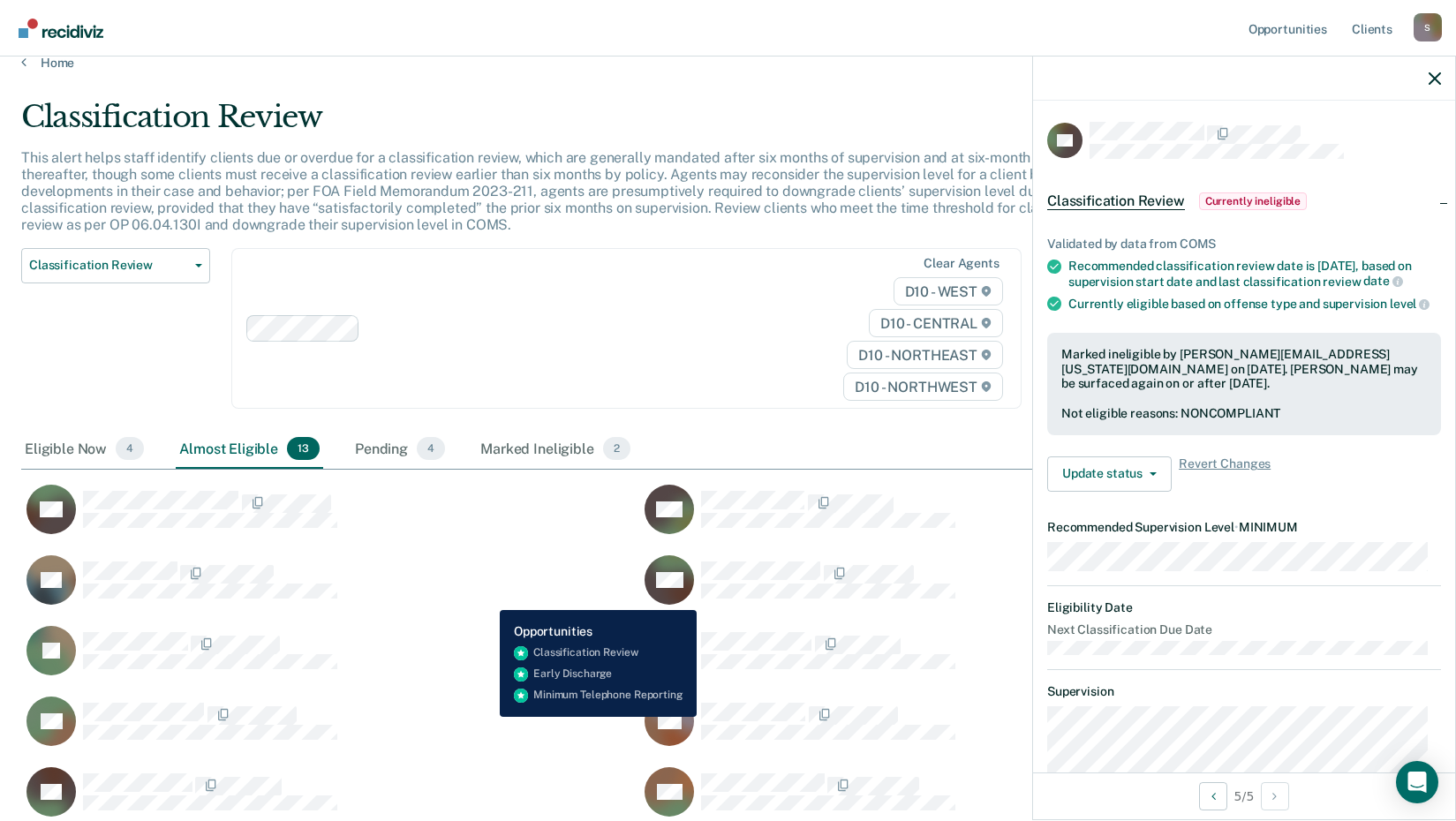
scroll to position [0, 0]
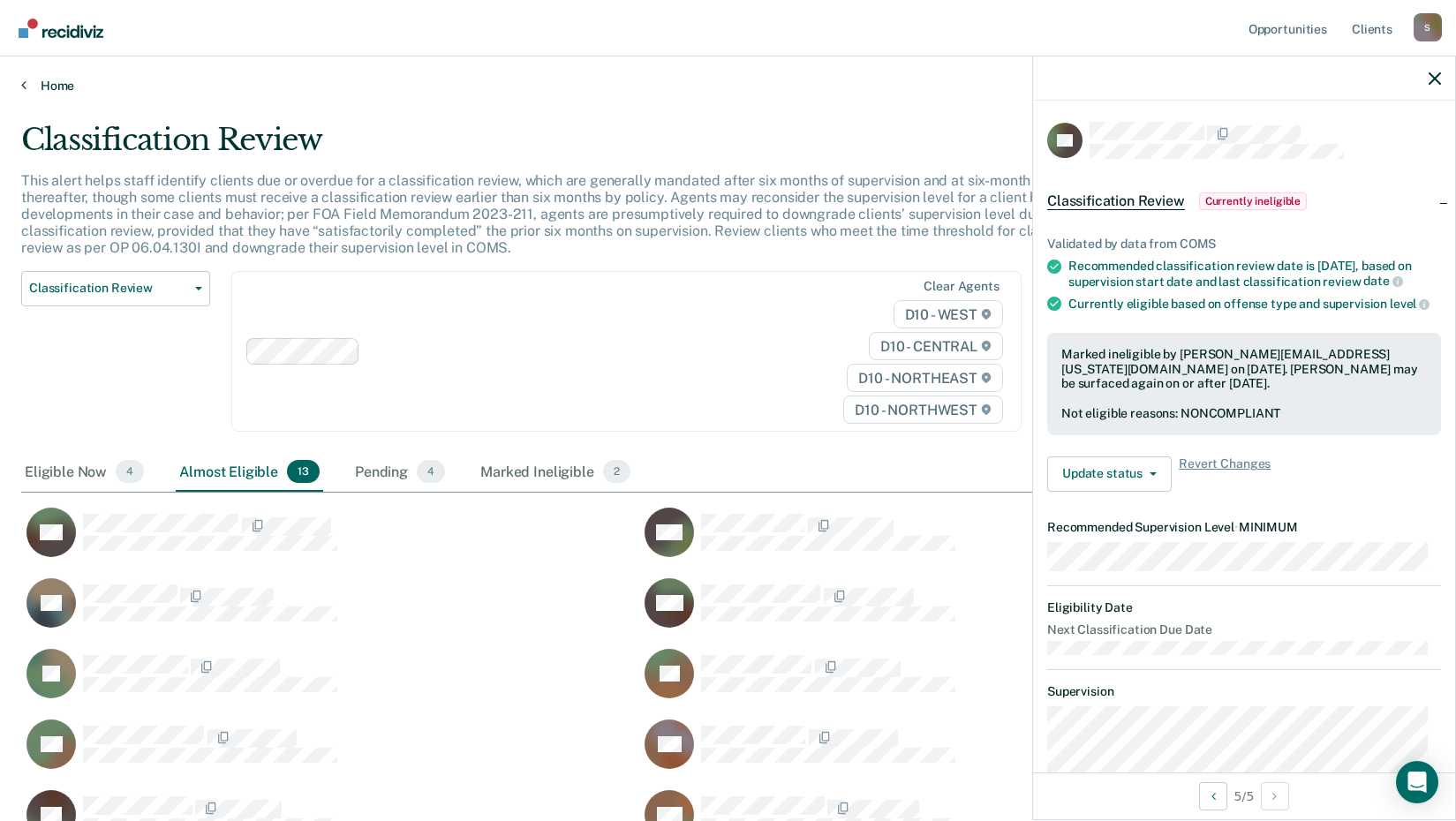
click at [67, 88] on link "Home" at bounding box center [727, 86] width 1413 height 16
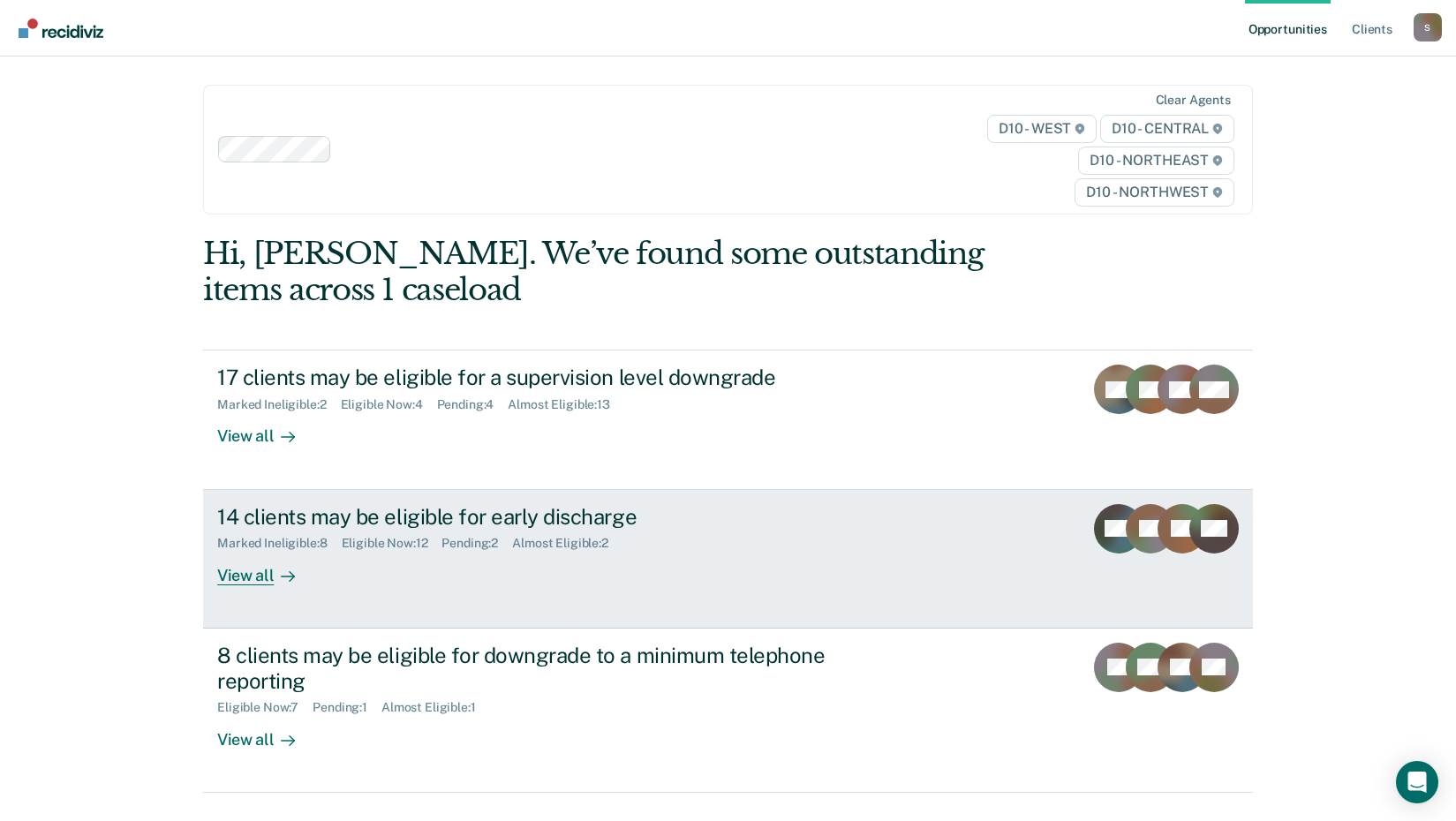
click at [424, 521] on div "14 clients may be eligible for early discharge" at bounding box center [527, 517] width 619 height 26
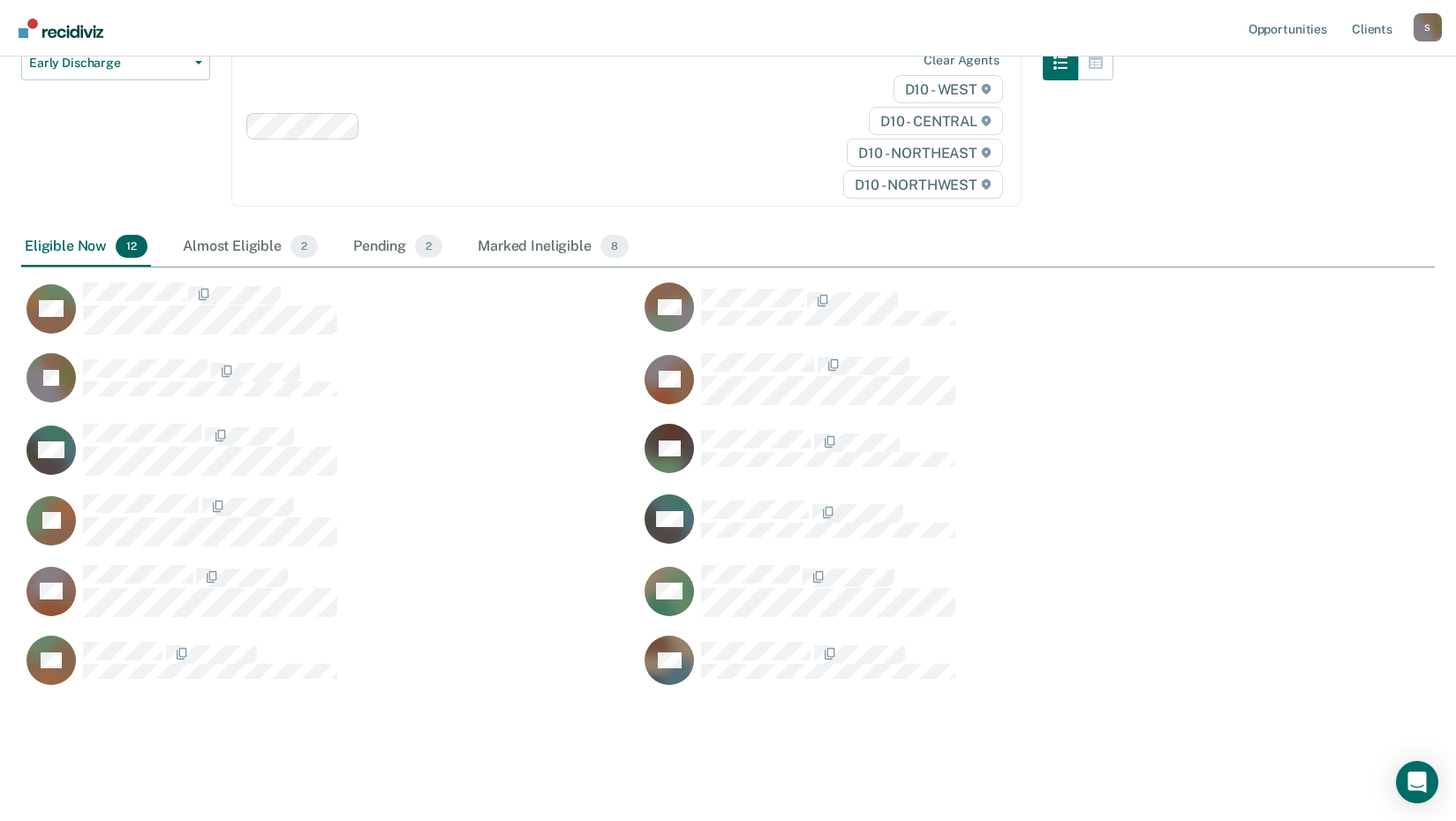
scroll to position [220, 0]
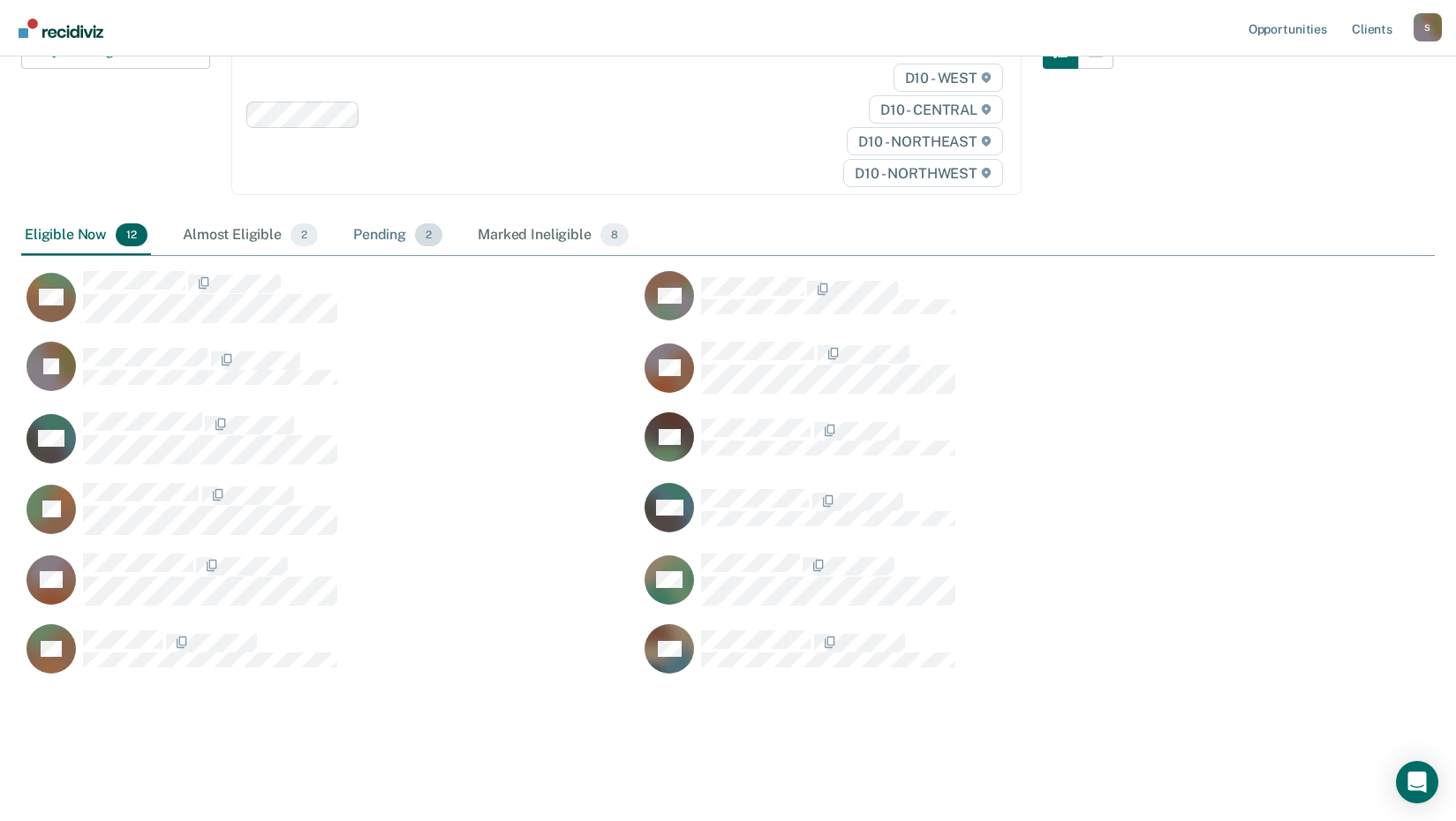
click at [388, 237] on div "Pending 2" at bounding box center [397, 235] width 97 height 39
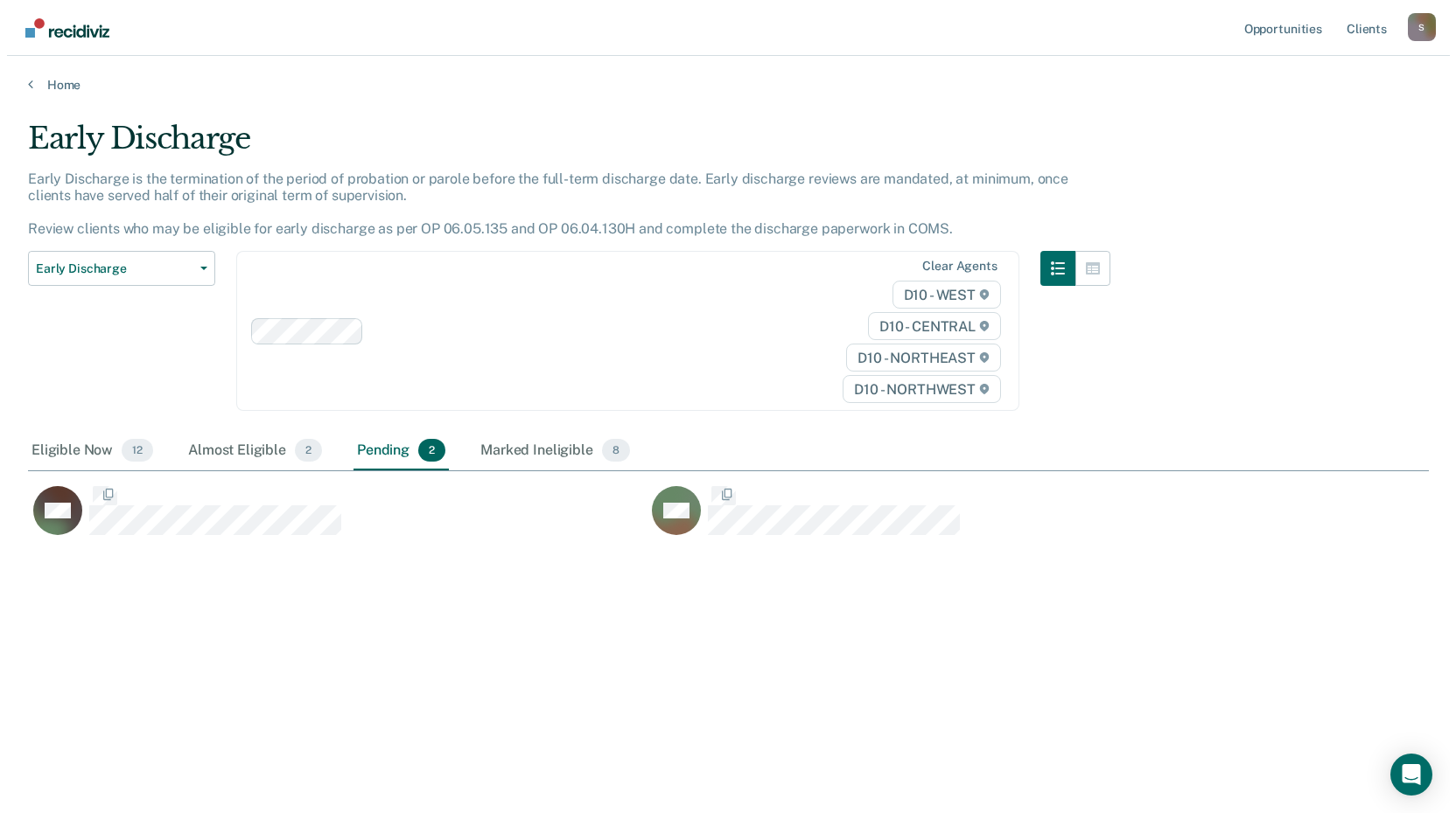
scroll to position [14, 14]
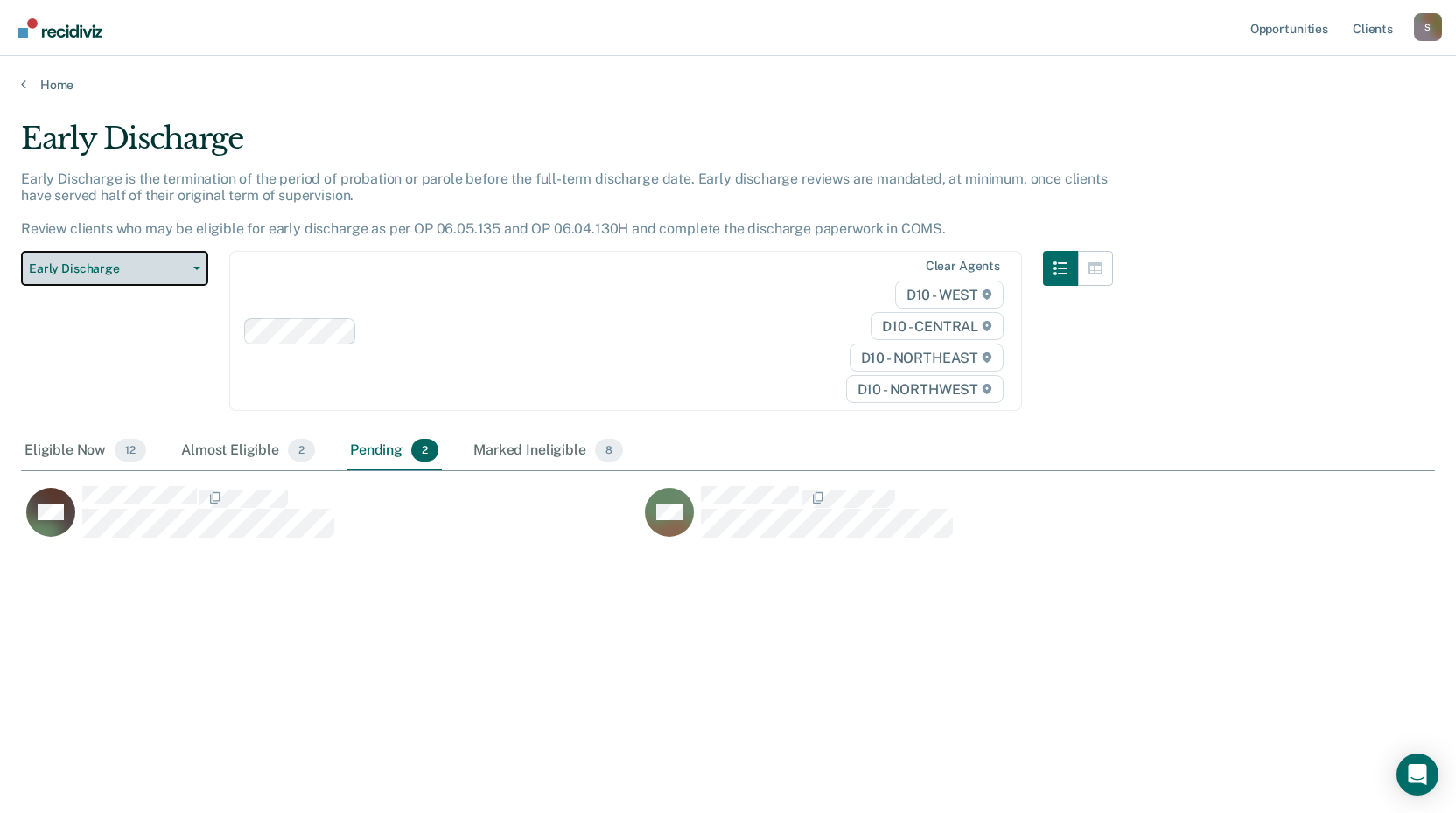
click at [138, 266] on span "Early Discharge" at bounding box center [108, 268] width 158 height 15
click at [62, 84] on link "Home" at bounding box center [728, 85] width 1415 height 16
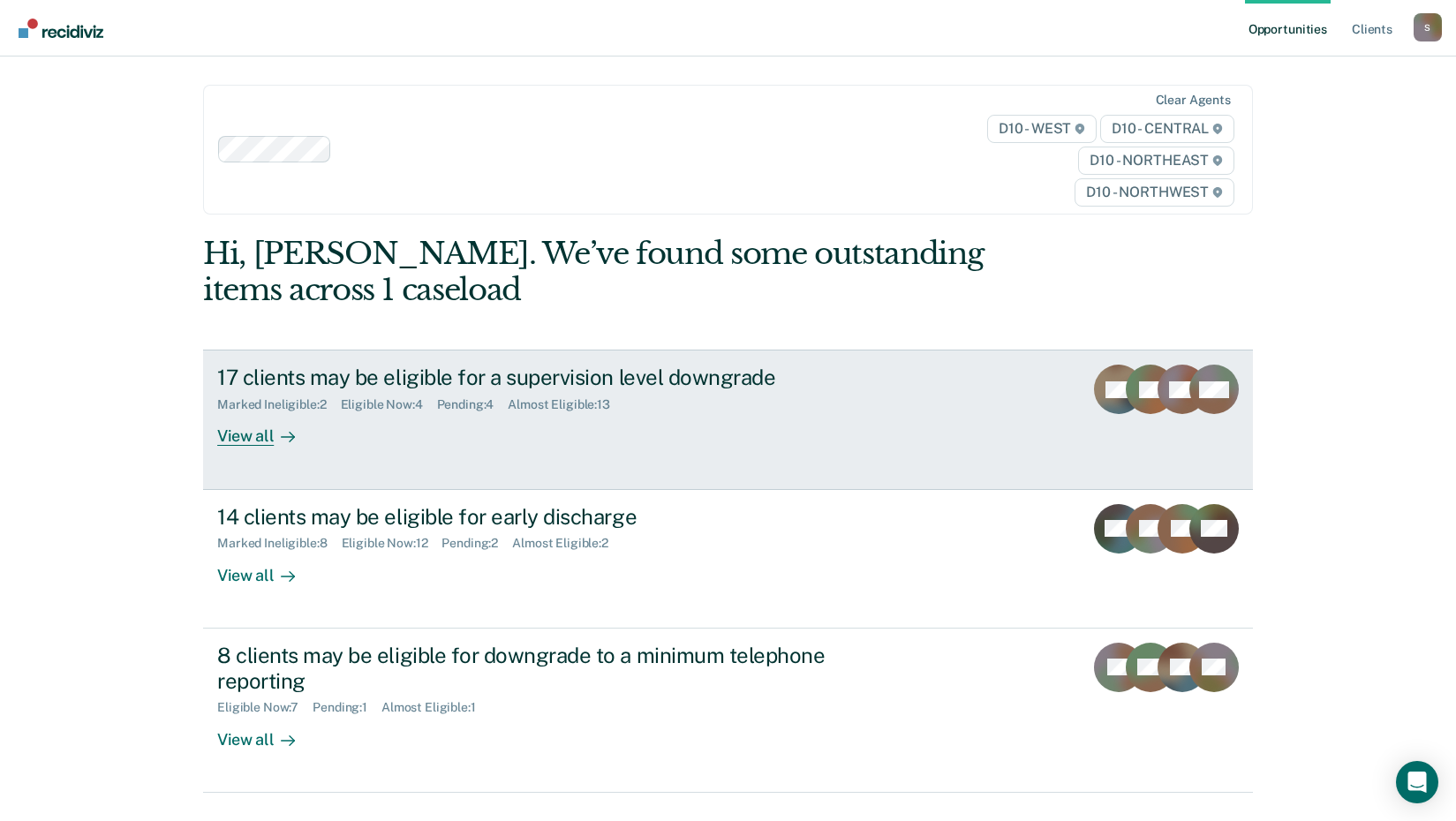
click at [274, 439] on div at bounding box center [284, 436] width 21 height 20
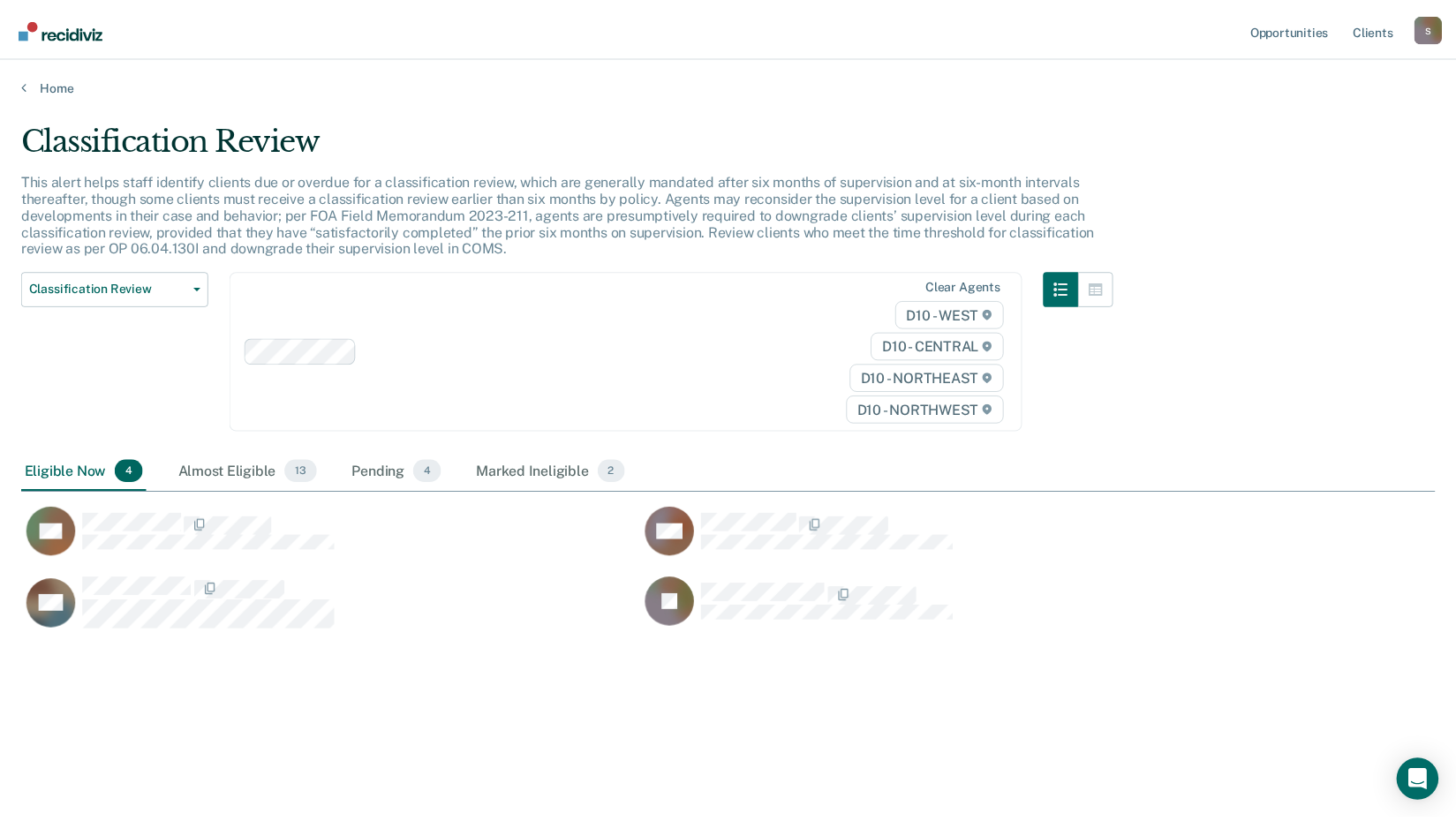
scroll to position [554, 1413]
click at [59, 87] on link "Home" at bounding box center [734, 86] width 1427 height 16
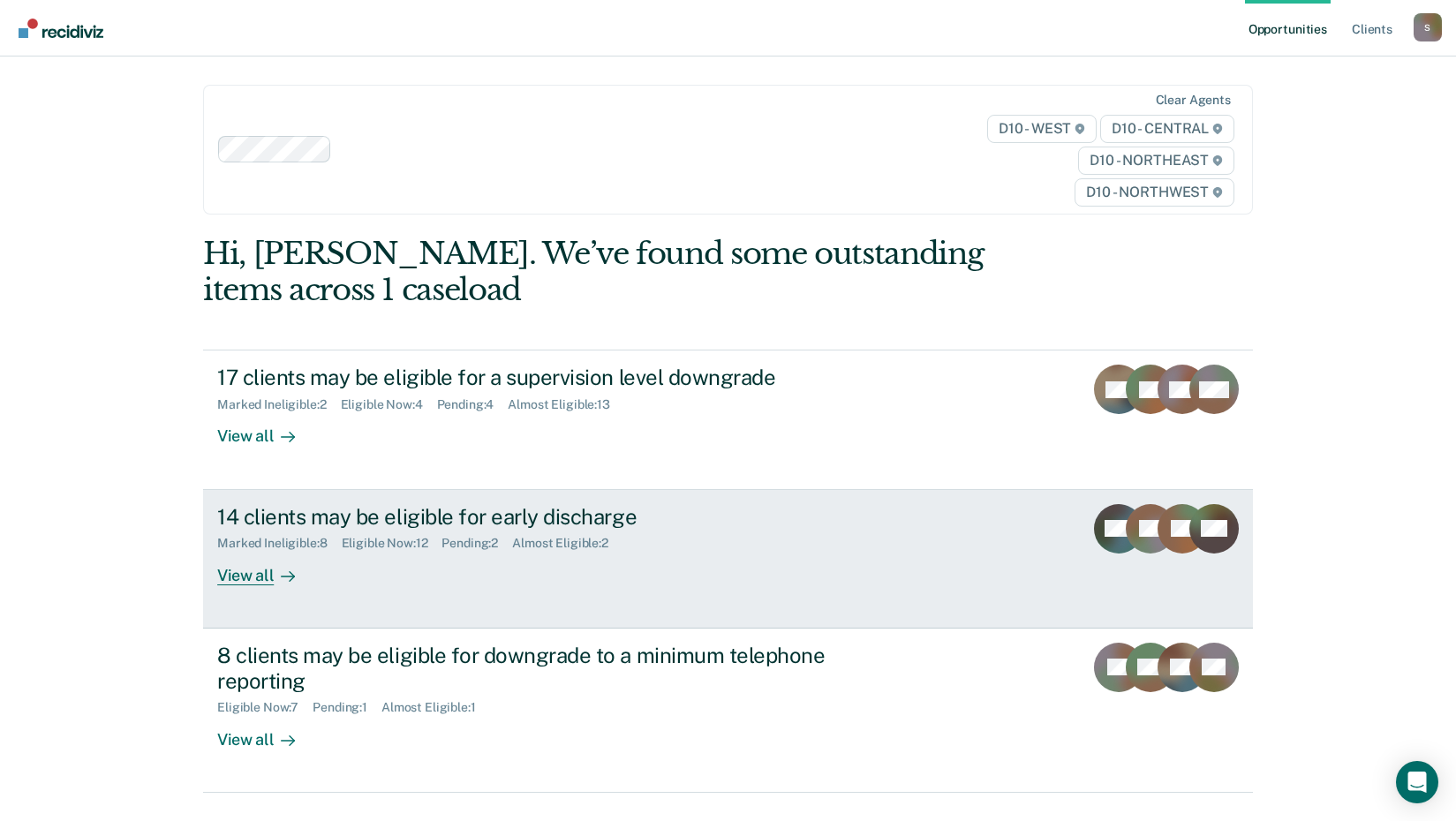
click at [237, 579] on div "View all" at bounding box center [266, 568] width 99 height 35
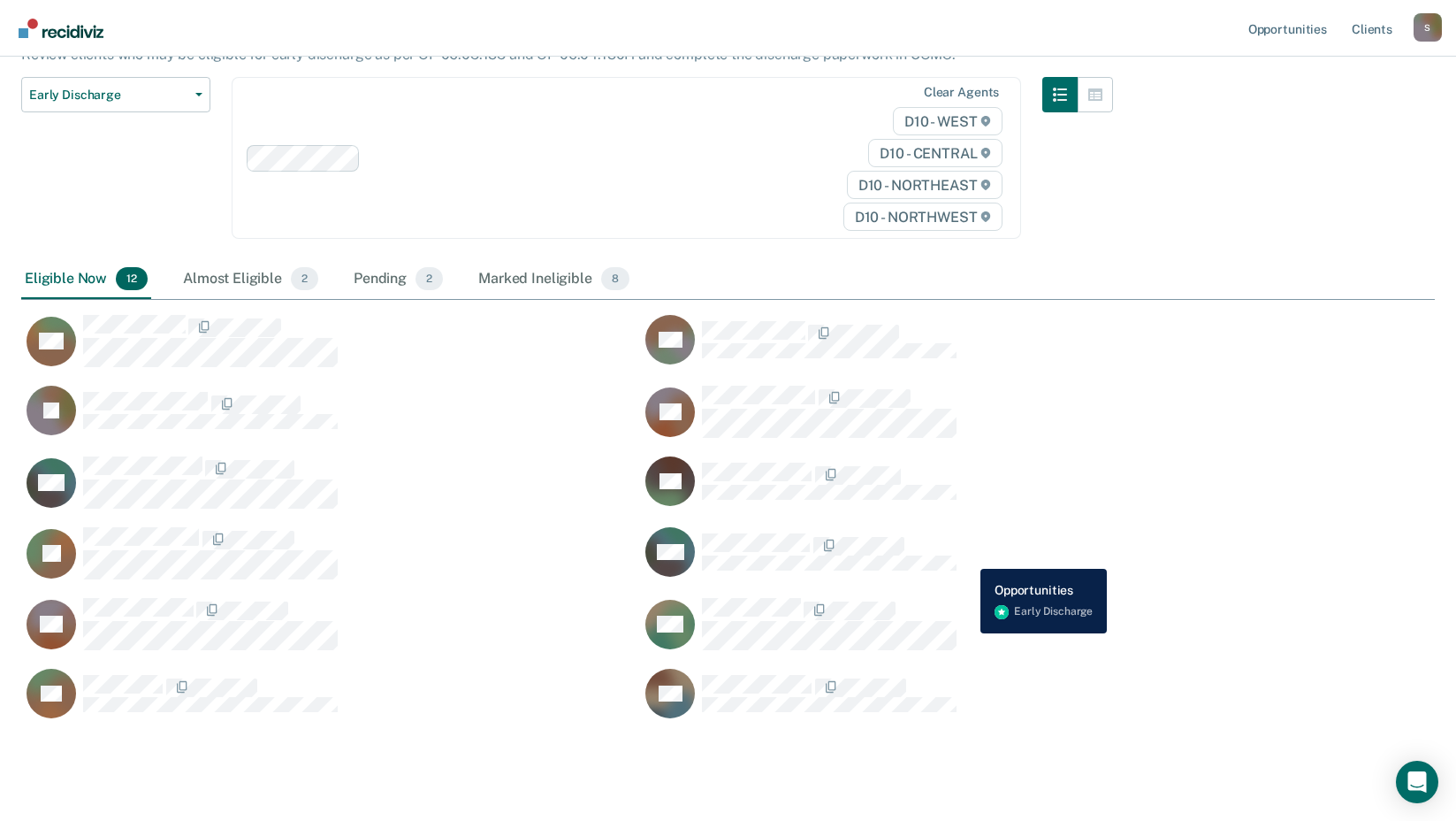
scroll to position [774, 1400]
